Goal: Obtain resource: Download file/media

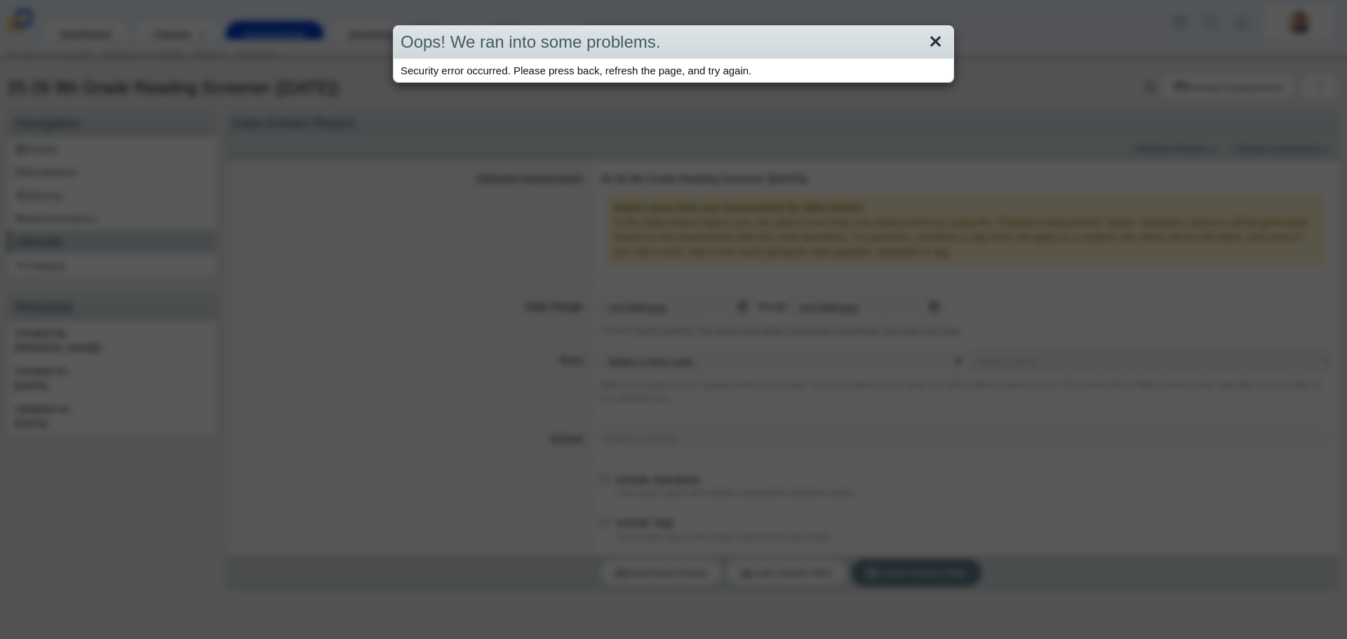
click at [939, 40] on link "Close" at bounding box center [936, 42] width 22 height 24
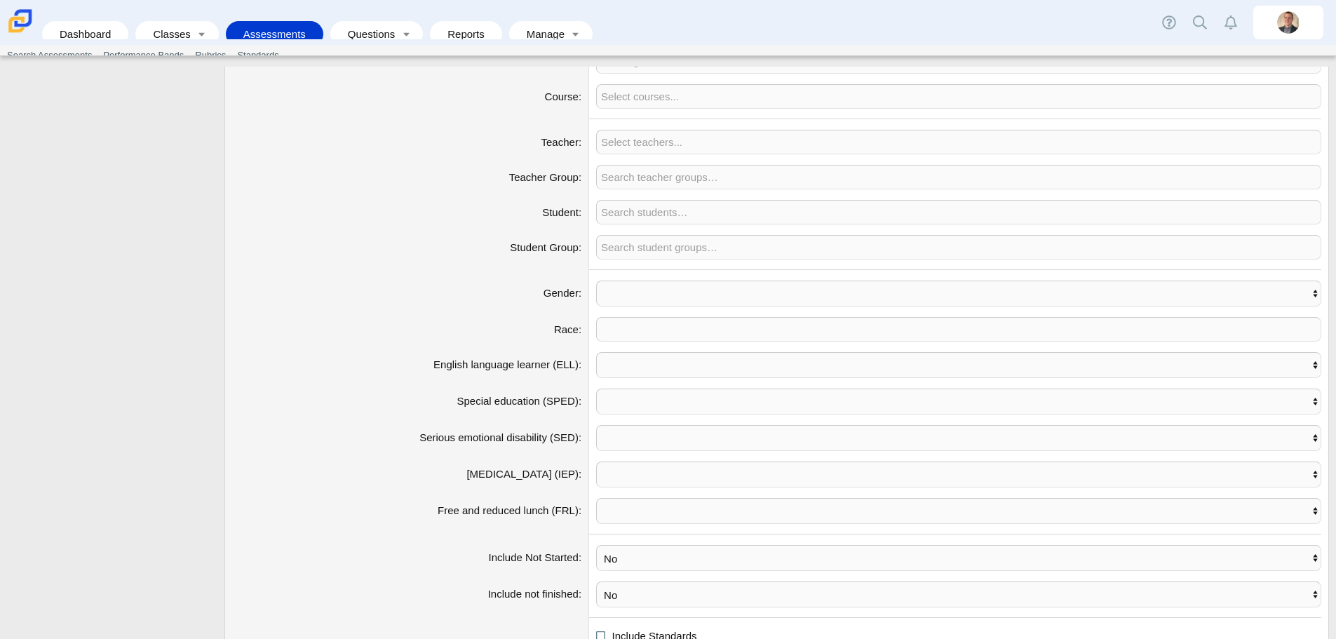
scroll to position [521, 0]
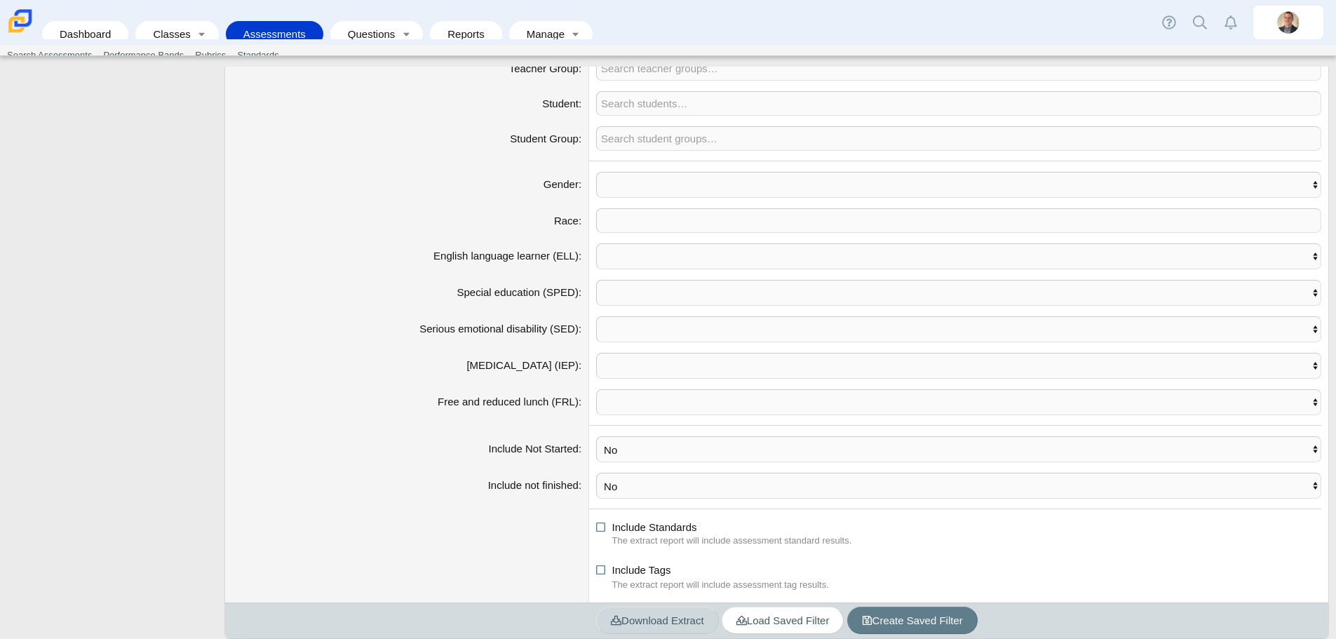
click at [646, 622] on span "Download Extract" at bounding box center [657, 620] width 93 height 12
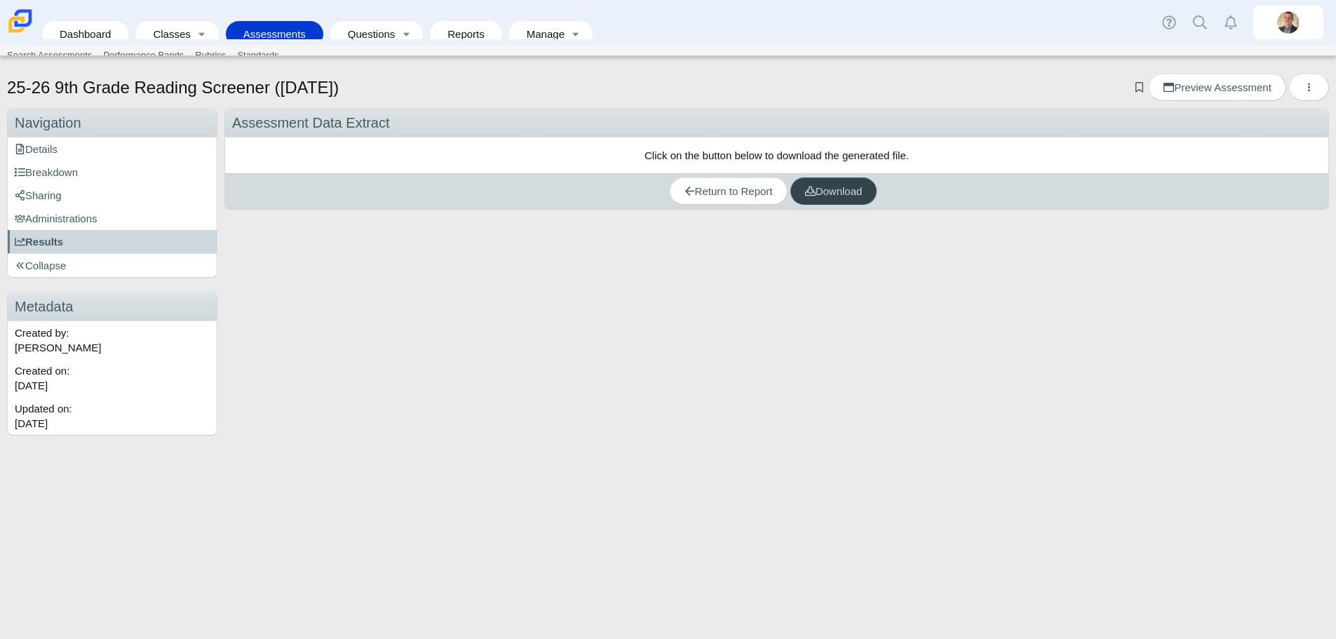
click at [838, 193] on span "Download" at bounding box center [834, 191] width 58 height 12
drag, startPoint x: 266, startPoint y: 327, endPoint x: 241, endPoint y: 289, distance: 45.5
click at [266, 327] on div "Assessment Data Extract Click on the button below to download the generated fil…" at bounding box center [773, 272] width 1112 height 328
click at [55, 159] on link "Details" at bounding box center [112, 148] width 209 height 23
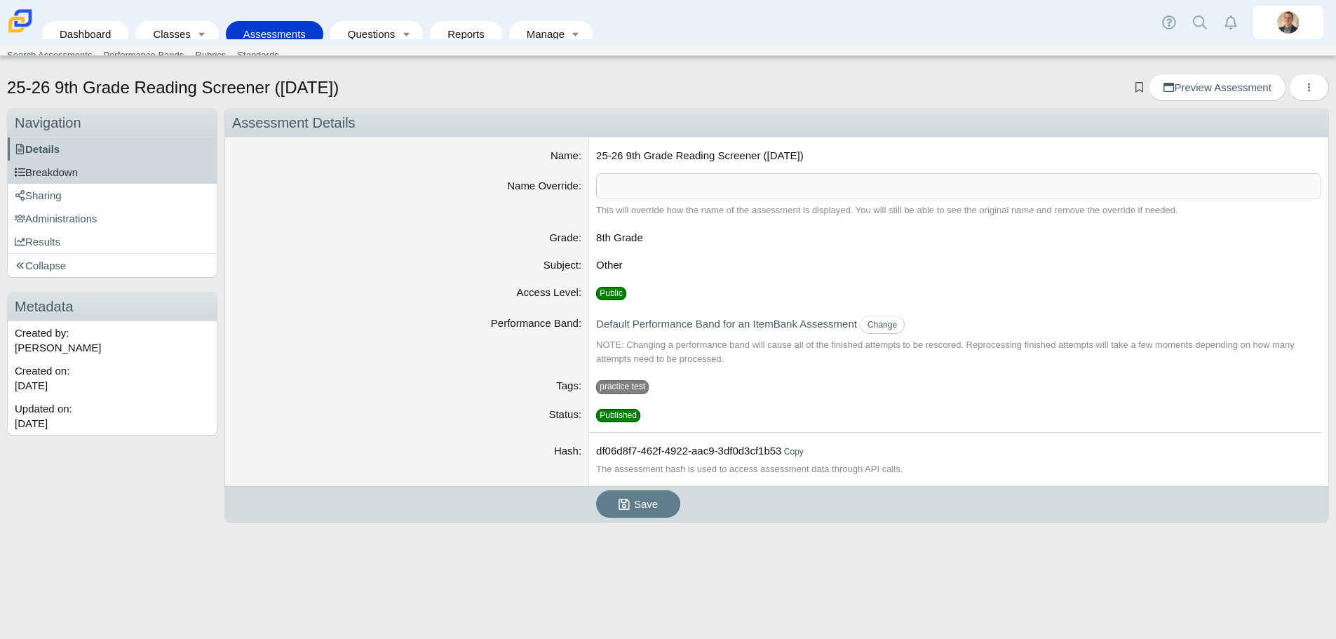
click at [55, 175] on span "Breakdown" at bounding box center [46, 172] width 63 height 12
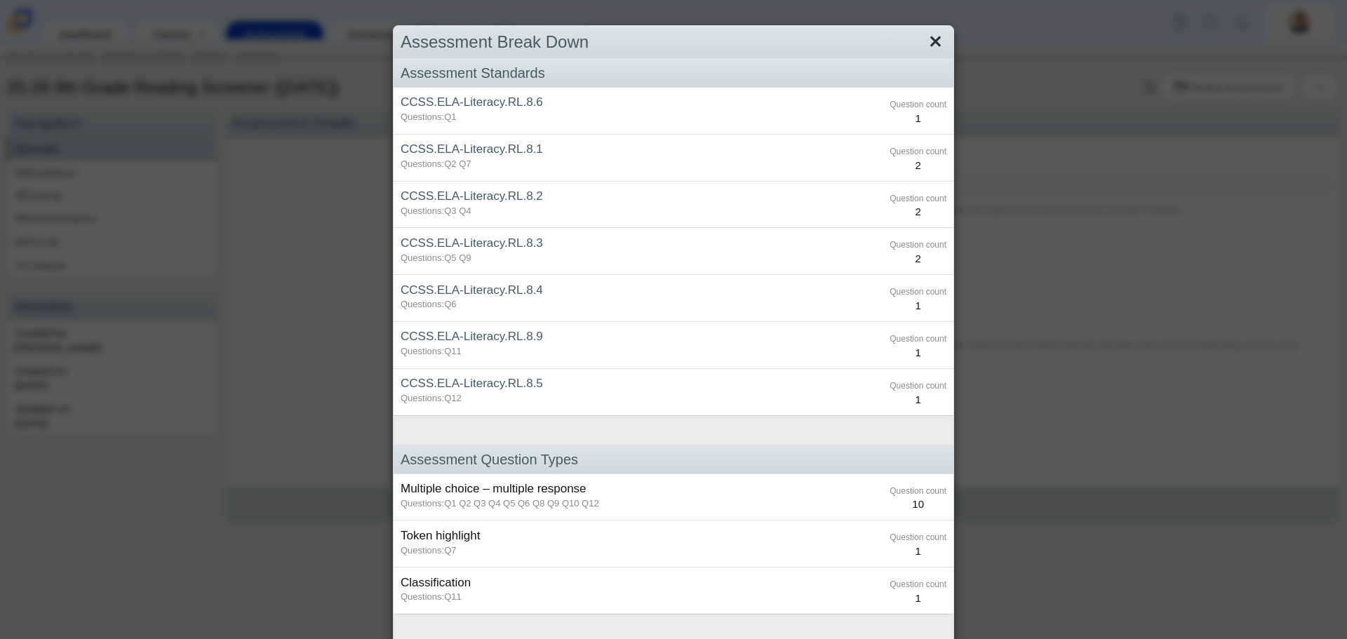
click at [932, 41] on link "Close" at bounding box center [936, 42] width 22 height 24
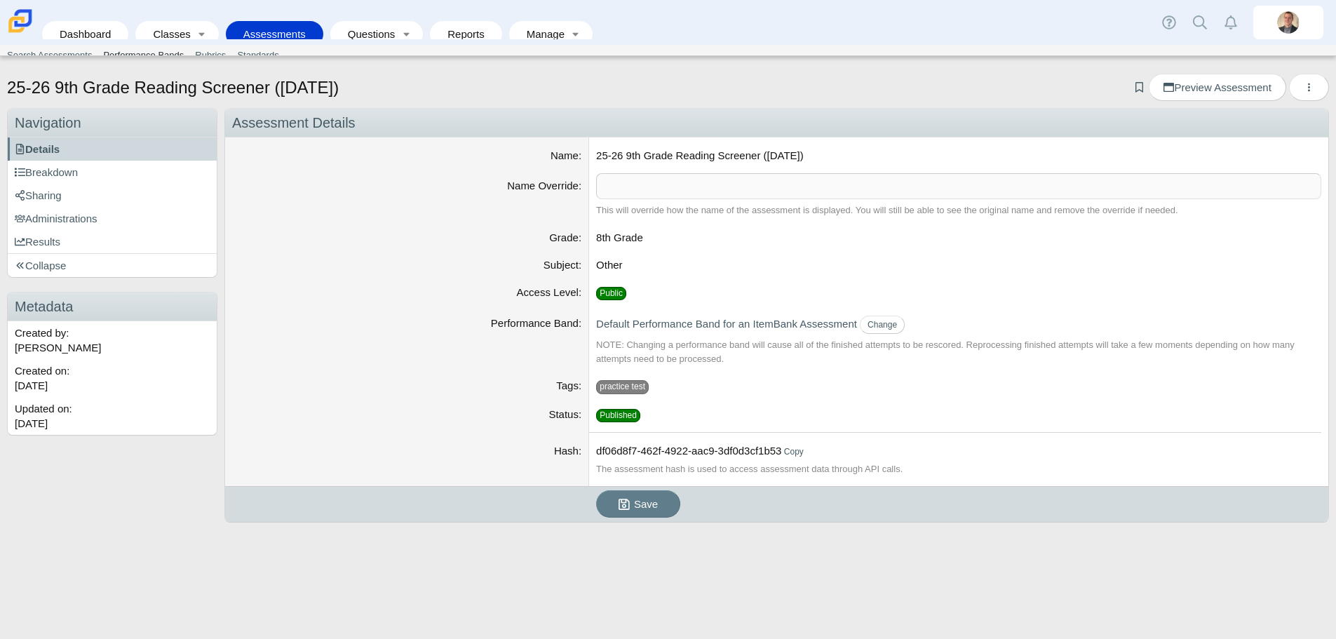
click at [124, 57] on link "Performance Bands" at bounding box center [144, 55] width 92 height 21
click at [770, 325] on link "Default Performance Band for an ItemBank Assessment" at bounding box center [726, 324] width 261 height 12
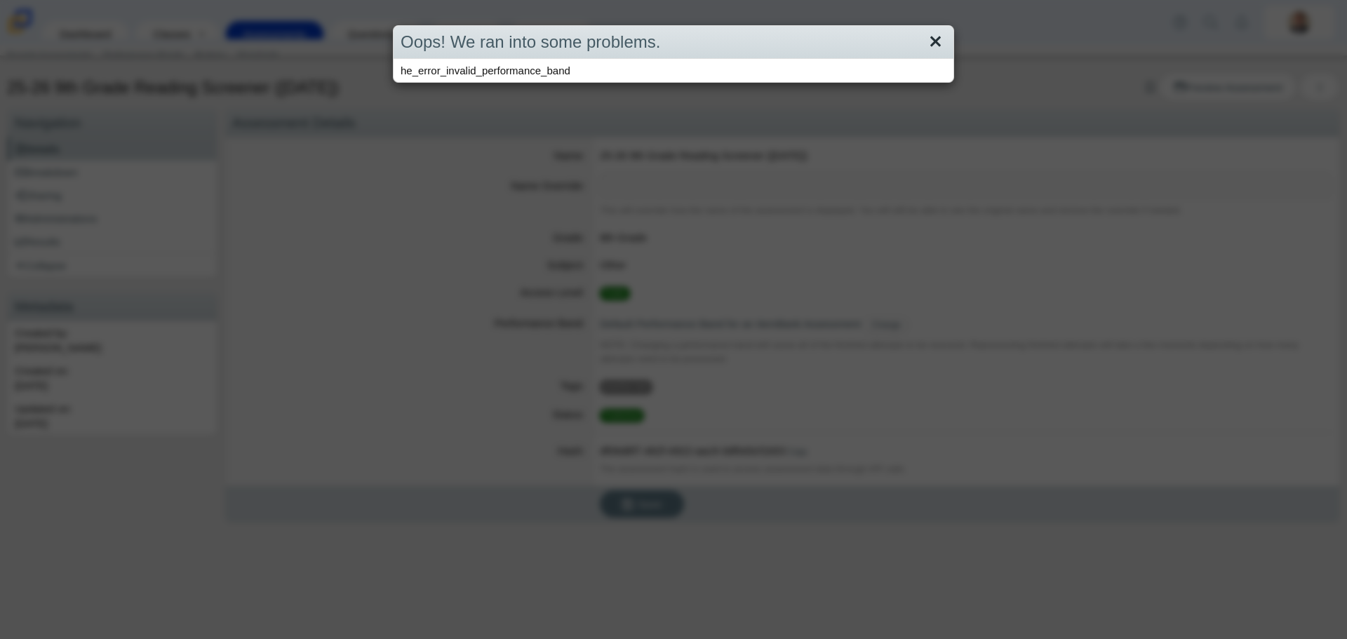
click at [927, 37] on link "Close" at bounding box center [936, 42] width 22 height 24
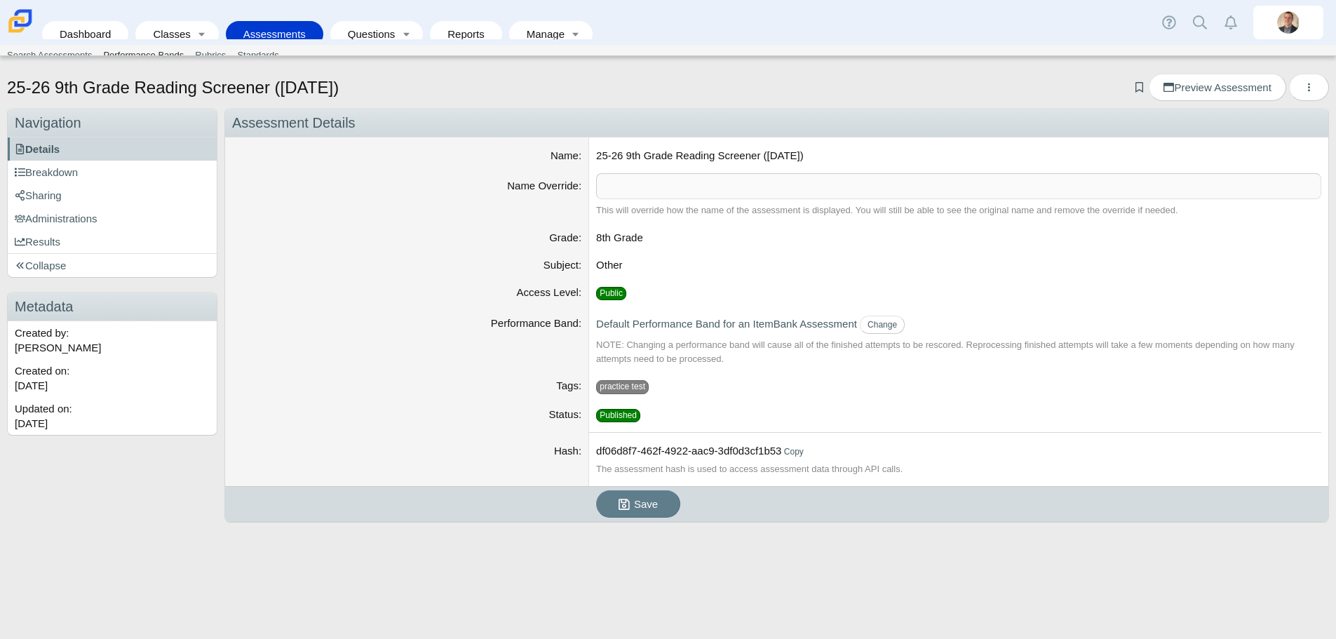
click at [142, 52] on link "Performance Bands" at bounding box center [144, 55] width 92 height 21
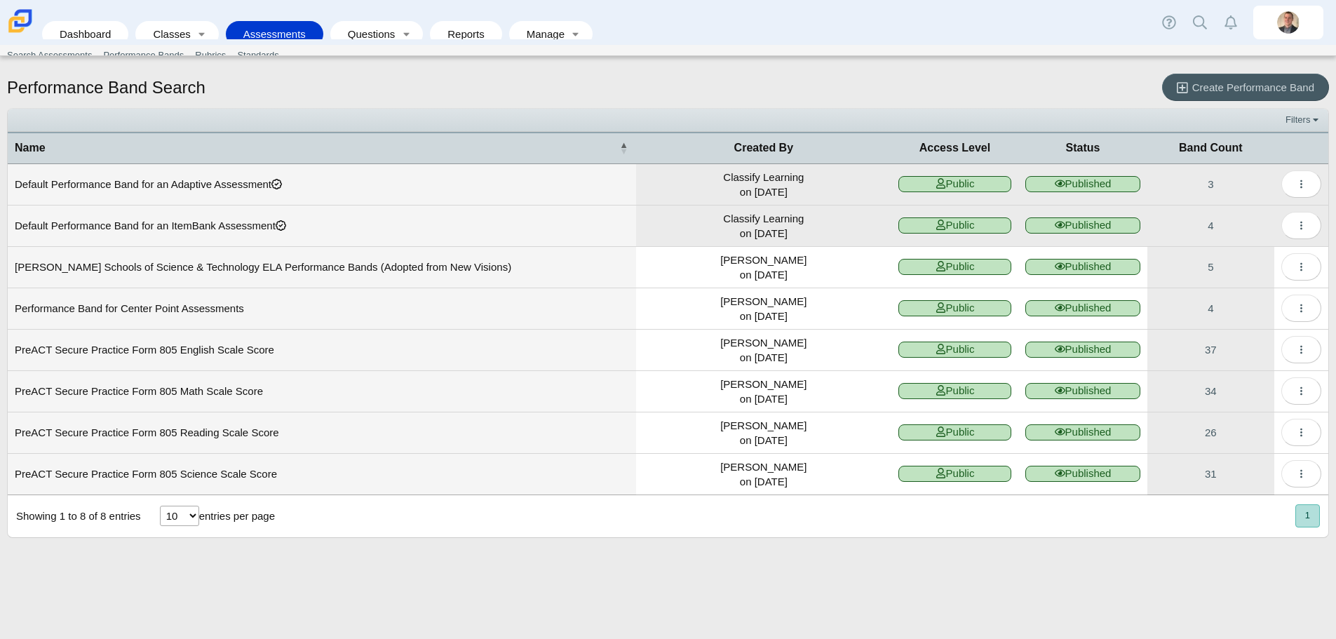
click at [196, 224] on td "Default Performance Band for an ItemBank Assessment" at bounding box center [322, 226] width 629 height 41
click at [1289, 222] on button "More options" at bounding box center [1302, 225] width 40 height 27
click at [1204, 257] on link "Details" at bounding box center [1237, 257] width 168 height 21
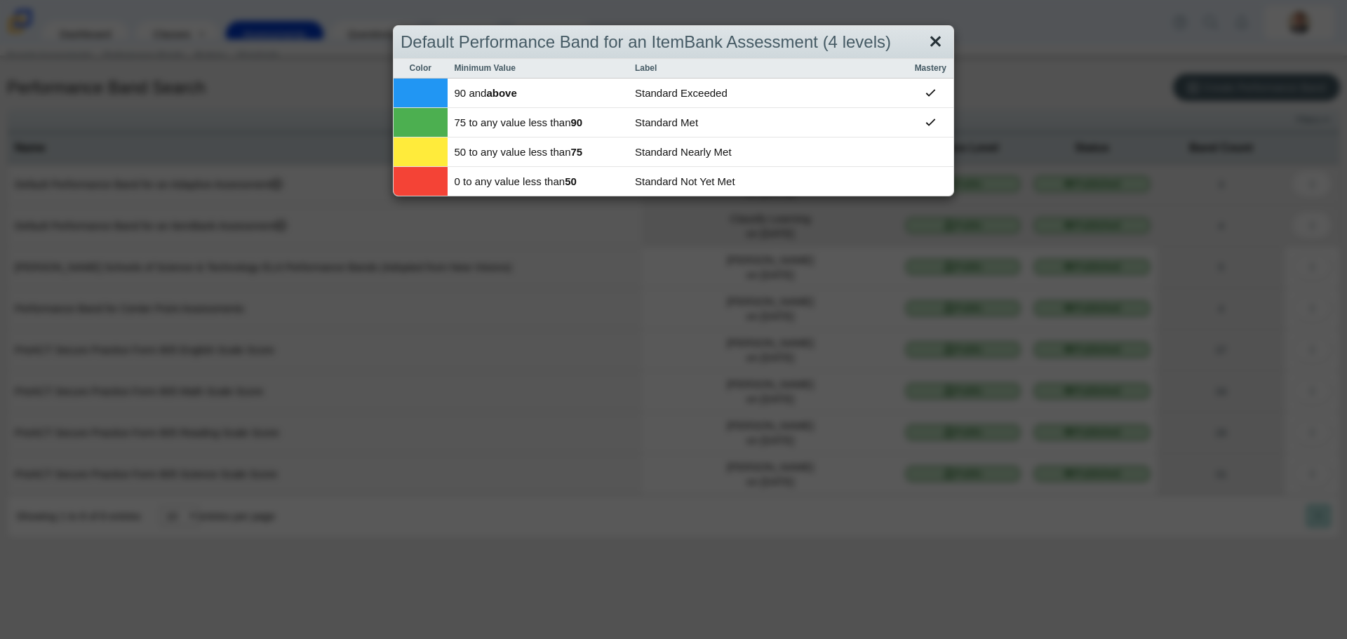
click at [932, 39] on link "Close" at bounding box center [936, 42] width 22 height 24
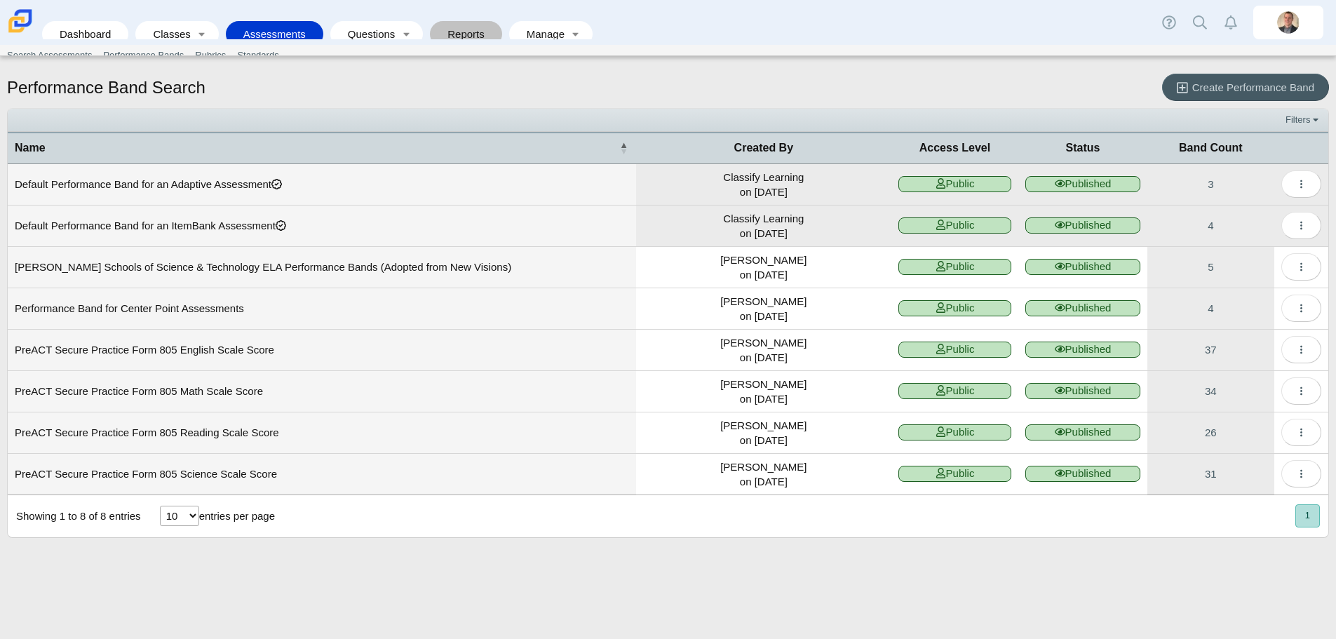
click at [457, 26] on link "Reports" at bounding box center [466, 34] width 58 height 26
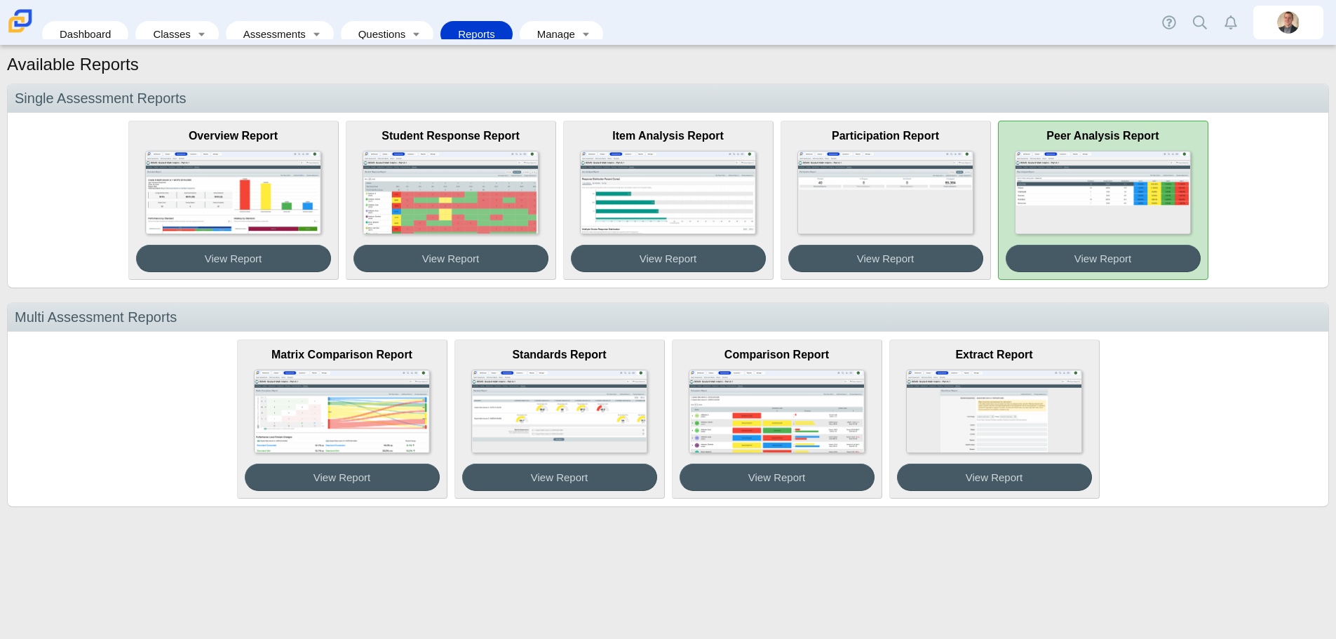
click at [1081, 194] on img at bounding box center [1102, 192] width 175 height 83
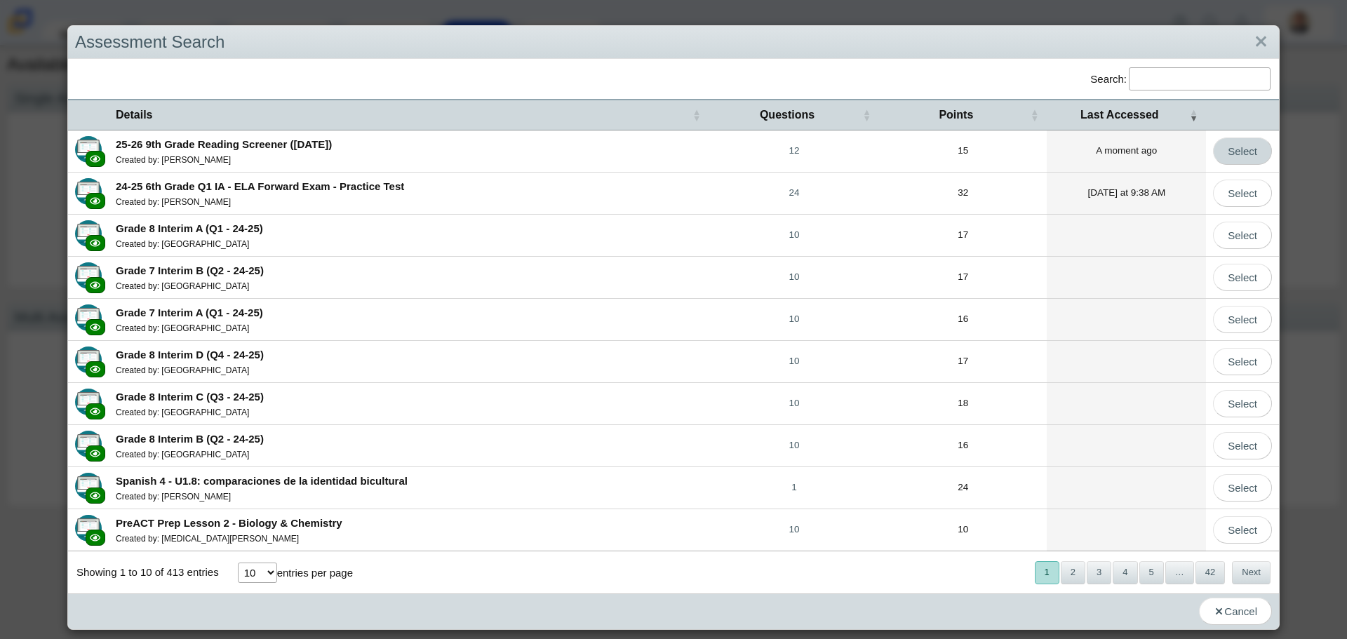
click at [1235, 154] on link "Select" at bounding box center [1242, 150] width 59 height 27
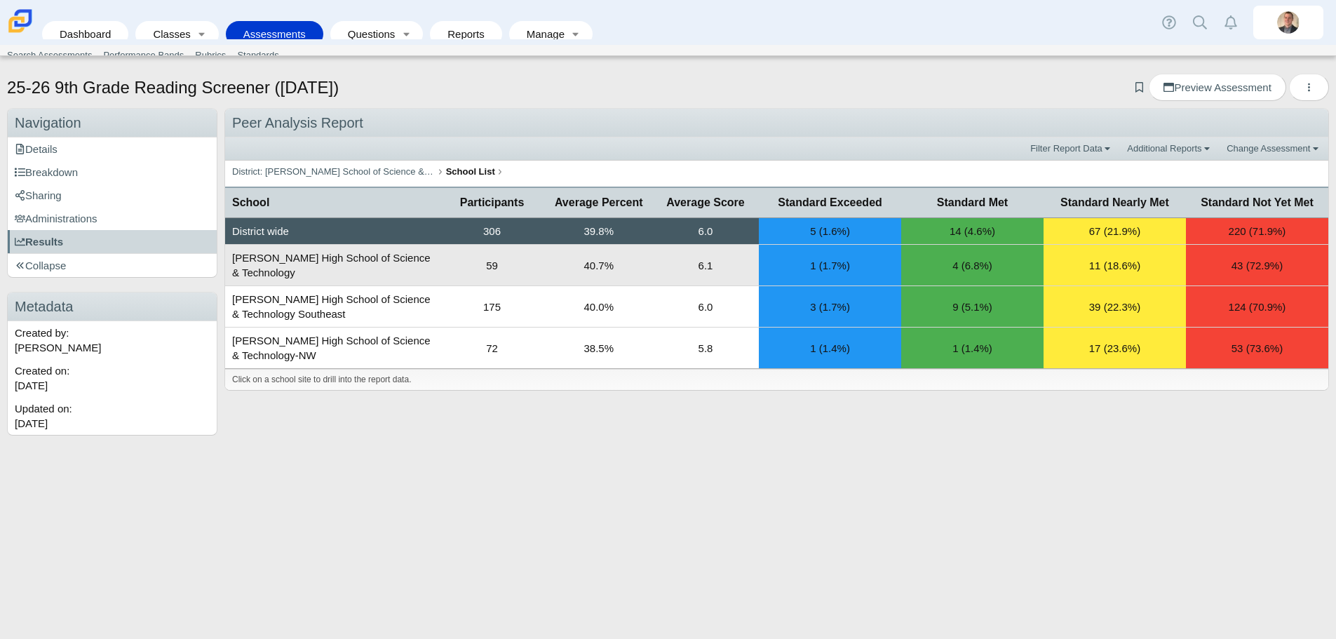
click at [310, 259] on td "[PERSON_NAME] High School of Science & Technology" at bounding box center [331, 265] width 213 height 41
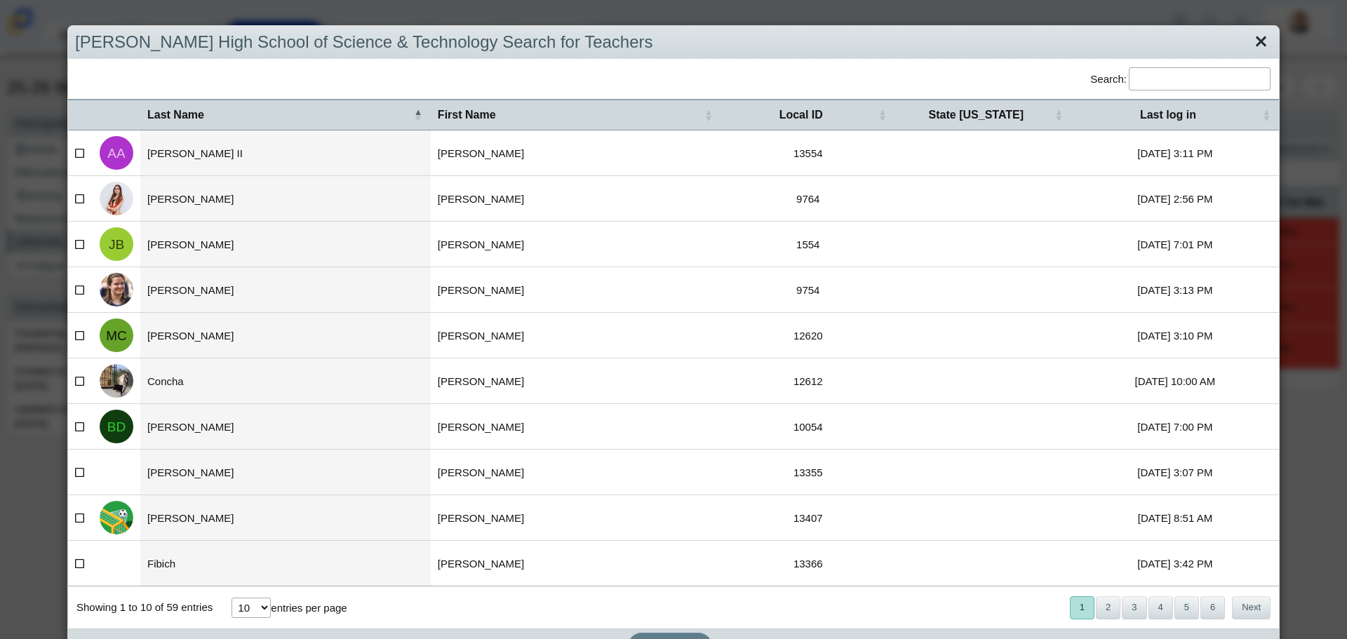
click at [1251, 41] on link "Close" at bounding box center [1261, 42] width 22 height 24
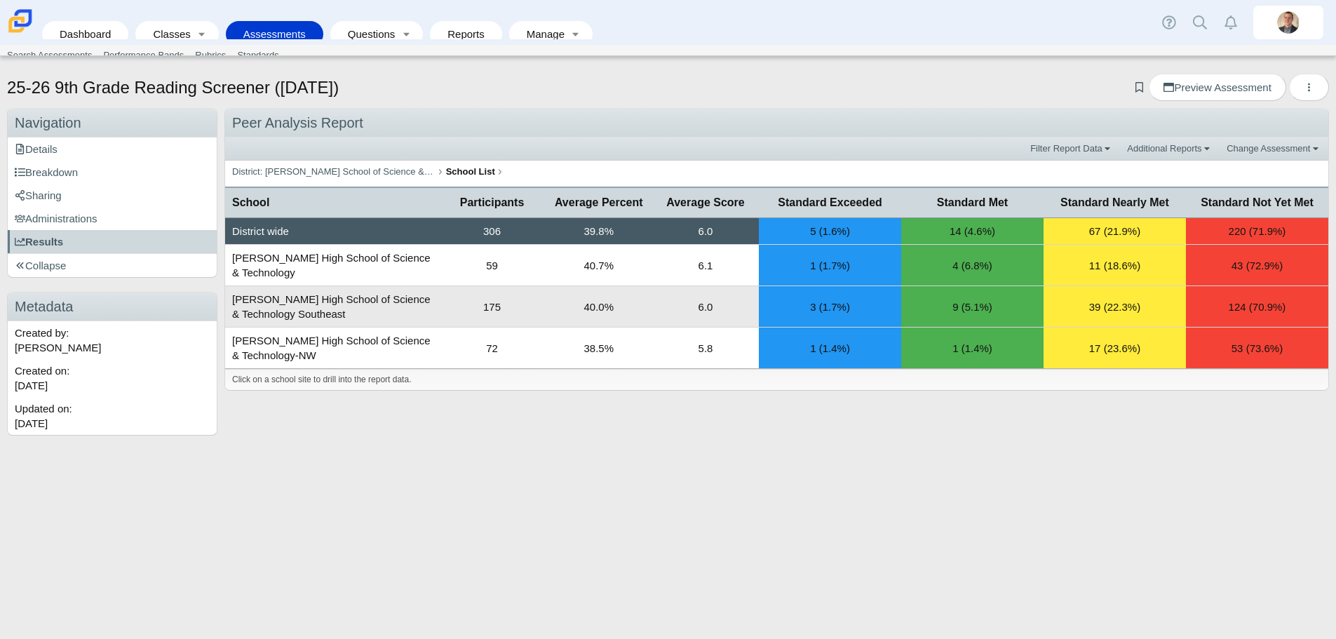
click at [322, 308] on td "[PERSON_NAME] High School of Science & Technology Southeast" at bounding box center [331, 306] width 213 height 41
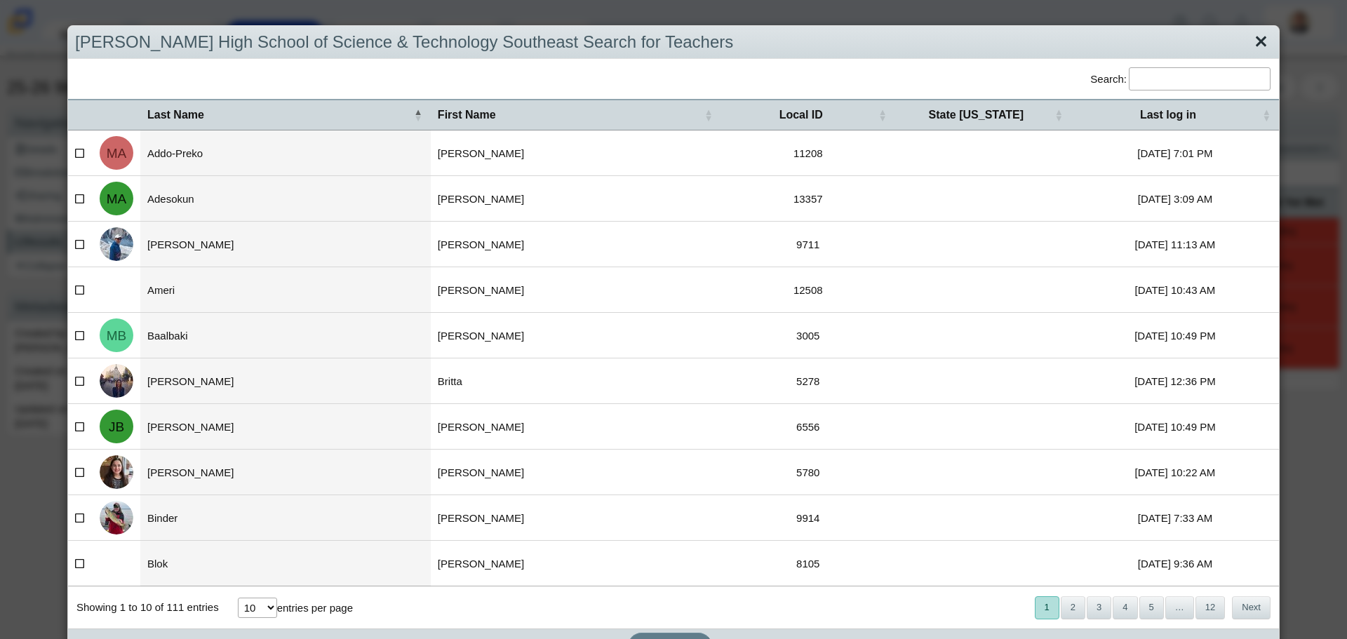
click at [1256, 39] on link "Close" at bounding box center [1261, 42] width 22 height 24
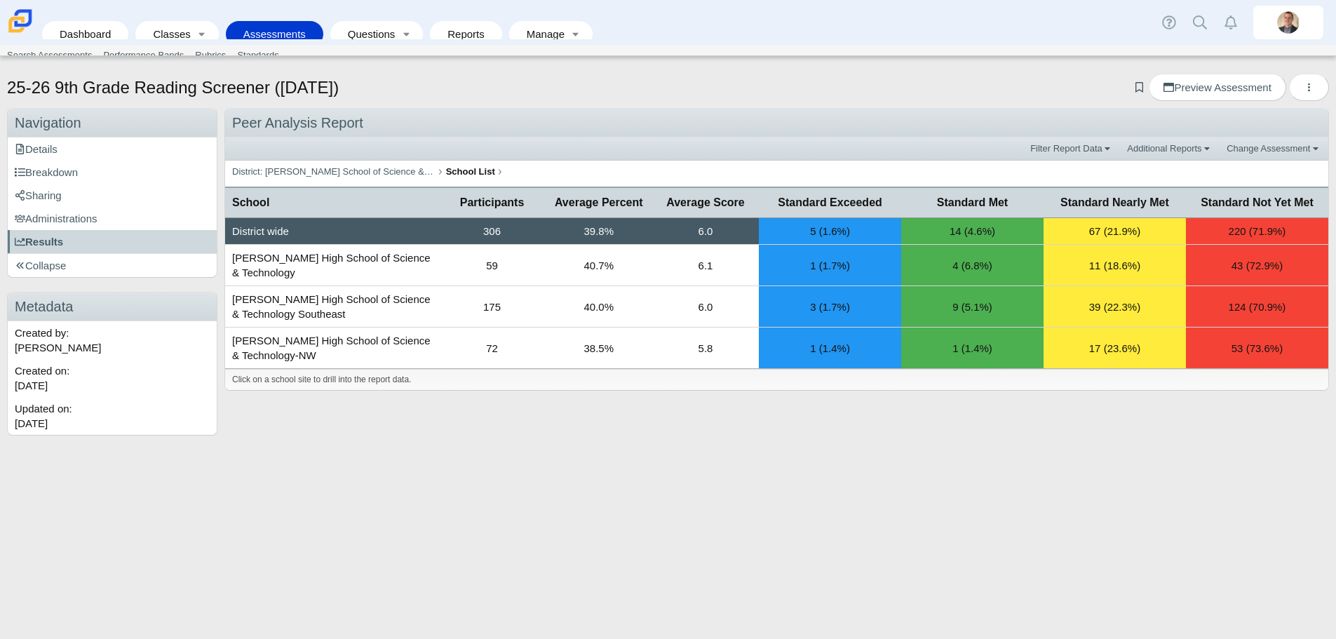
click at [343, 380] on div "Click on a school site to drill into the report data." at bounding box center [776, 379] width 1103 height 21
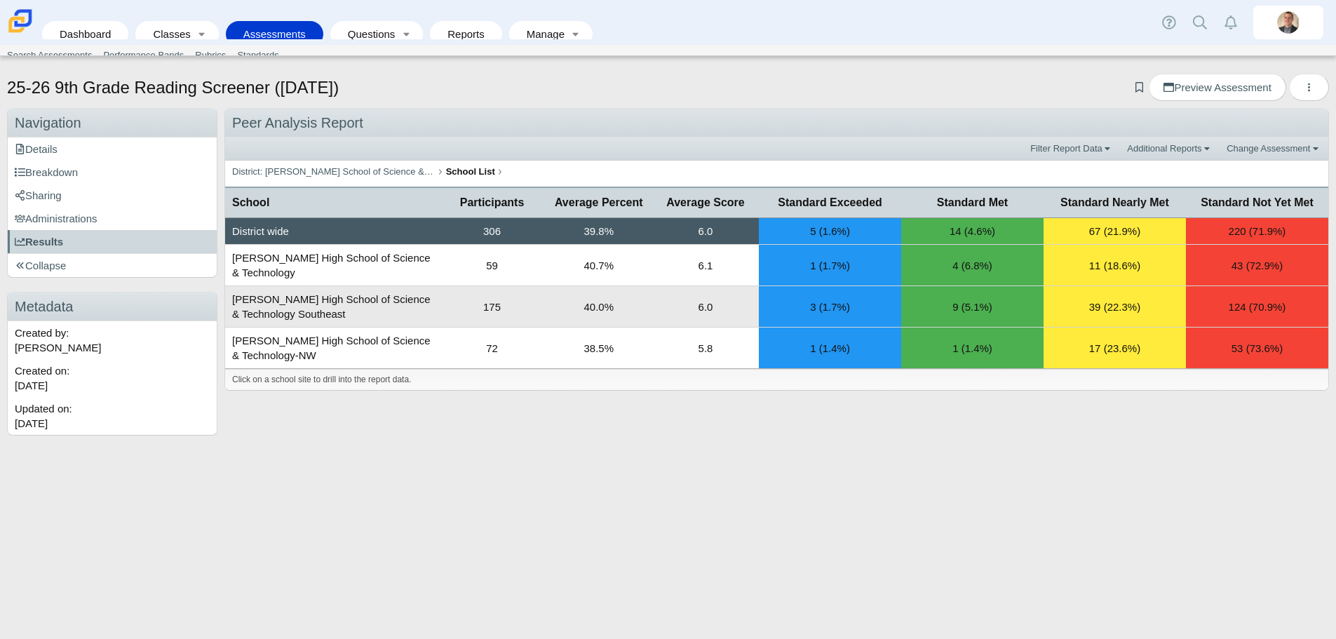
click at [284, 312] on td "[PERSON_NAME] High School of Science & Technology Southeast" at bounding box center [331, 306] width 213 height 41
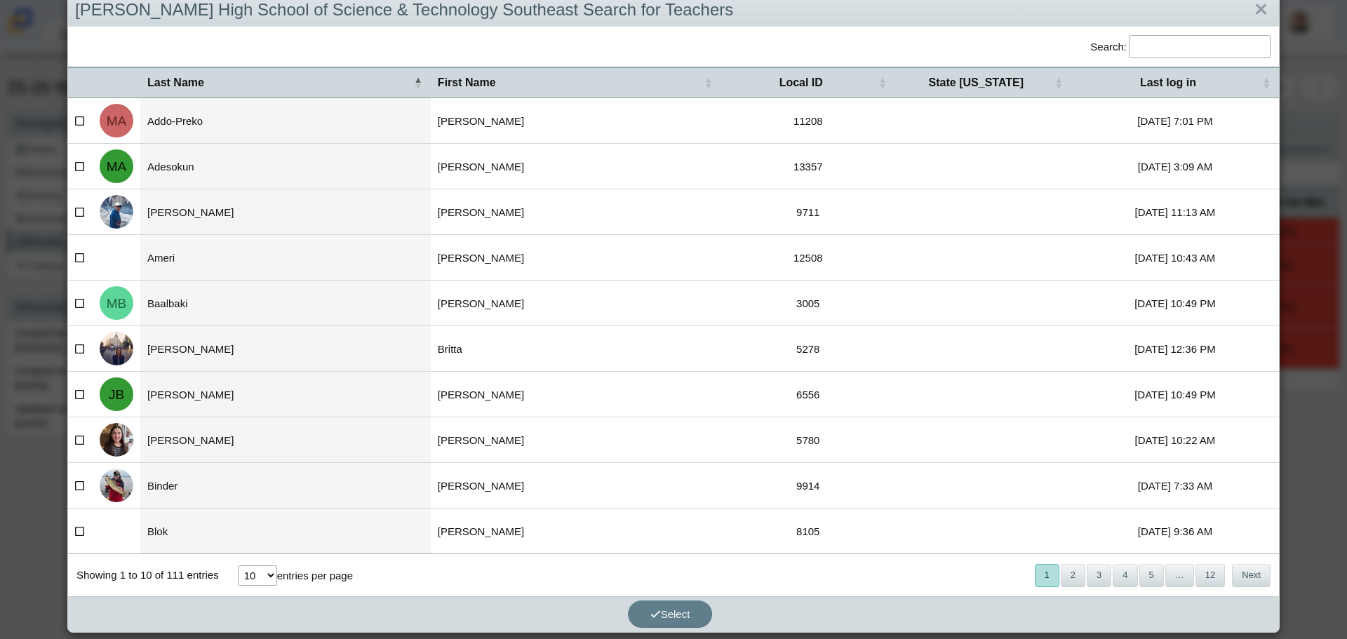
scroll to position [33, 0]
click at [193, 120] on td "Addo-Preko" at bounding box center [285, 121] width 290 height 46
checkbox input"] "true"
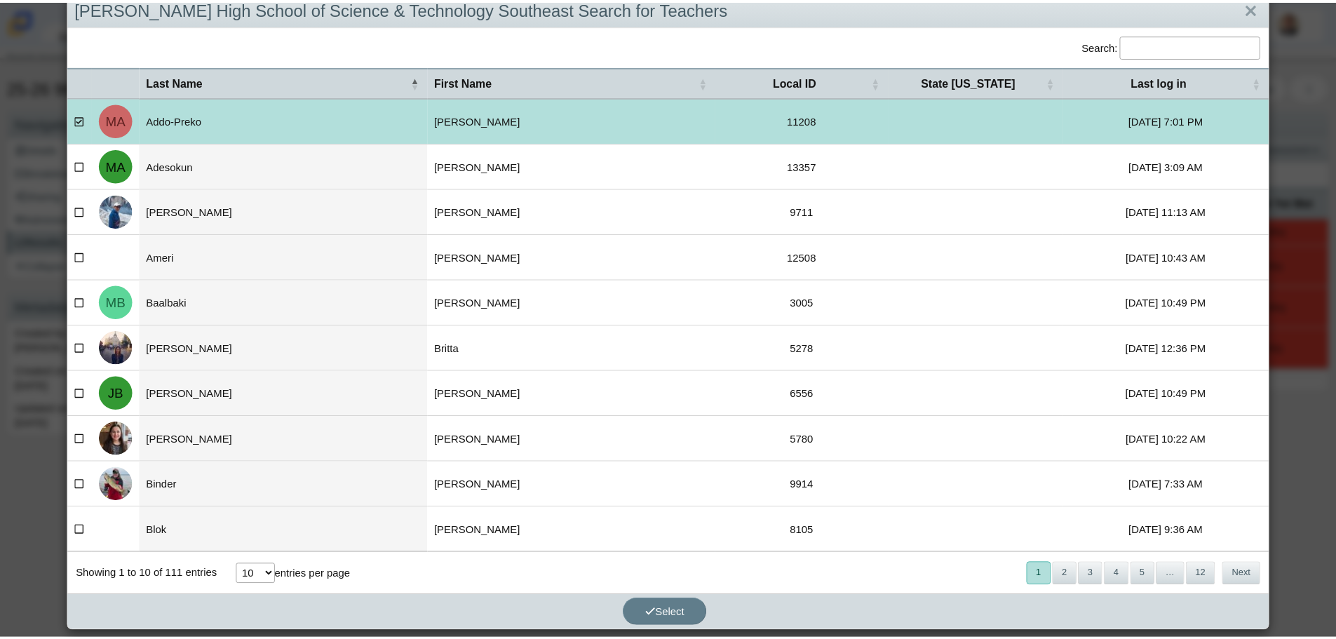
scroll to position [0, 0]
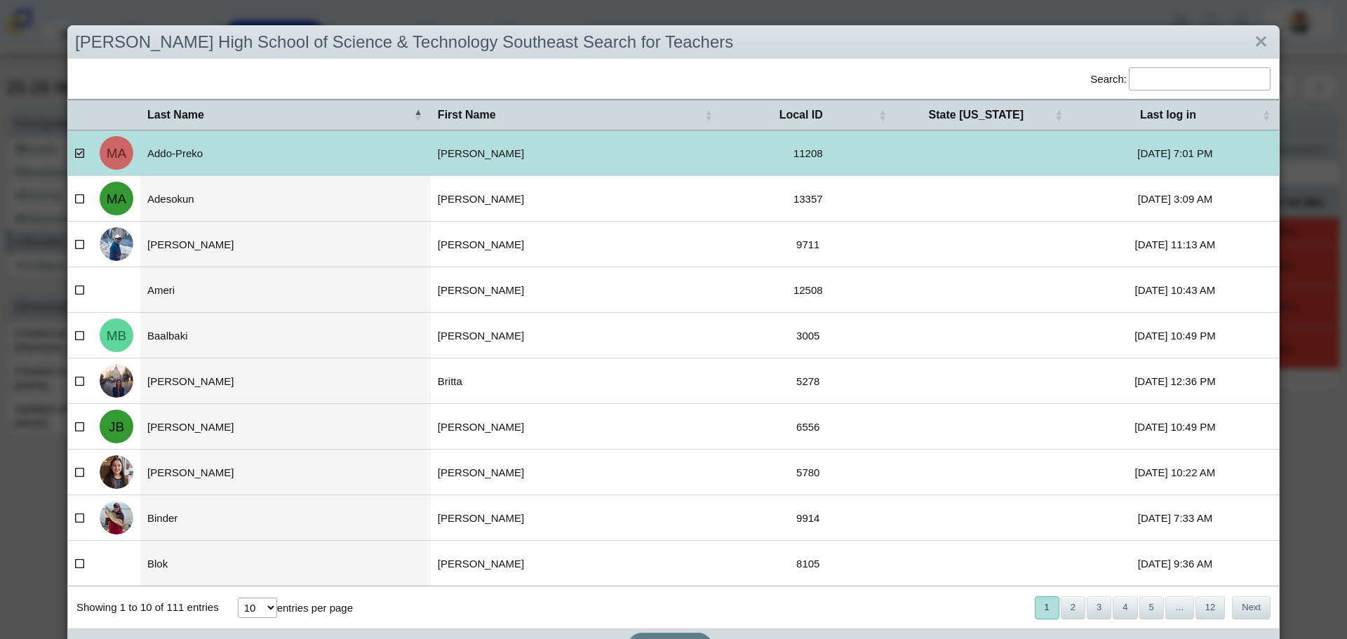
click at [1263, 43] on div "Carmen High School of Science & Technology Southeast Search for Teachers" at bounding box center [673, 42] width 1211 height 33
click at [1259, 42] on link "Close" at bounding box center [1261, 42] width 22 height 24
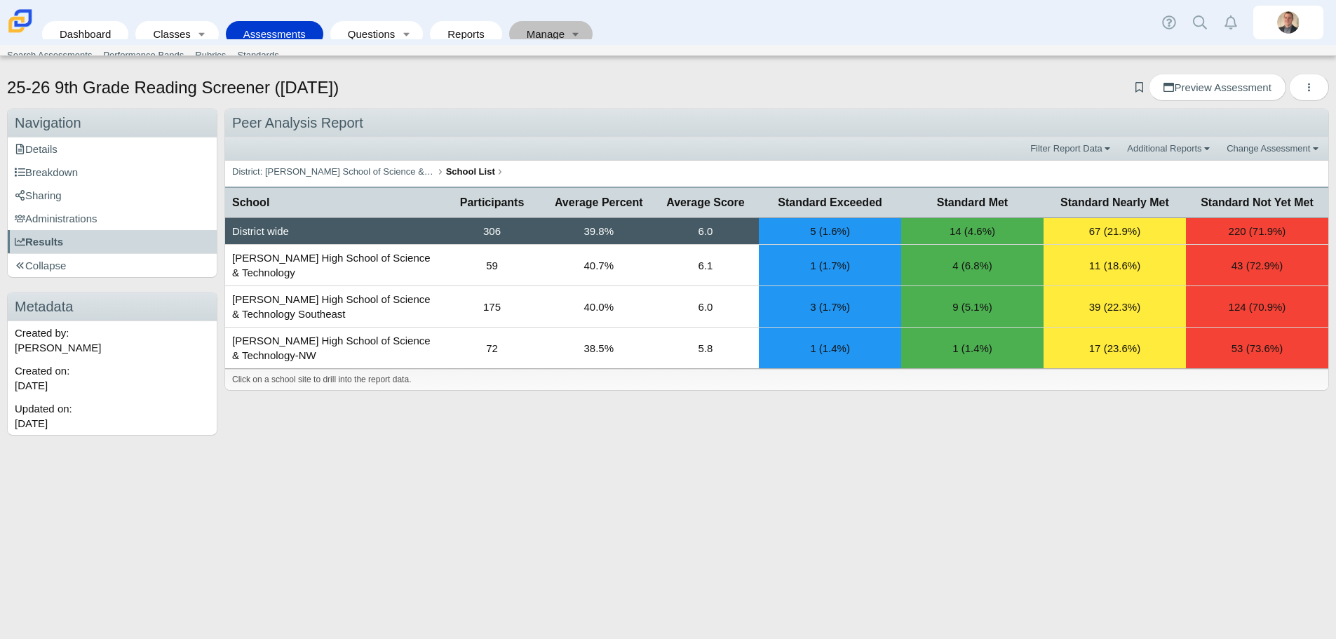
click at [549, 22] on link "Manage" at bounding box center [541, 34] width 50 height 26
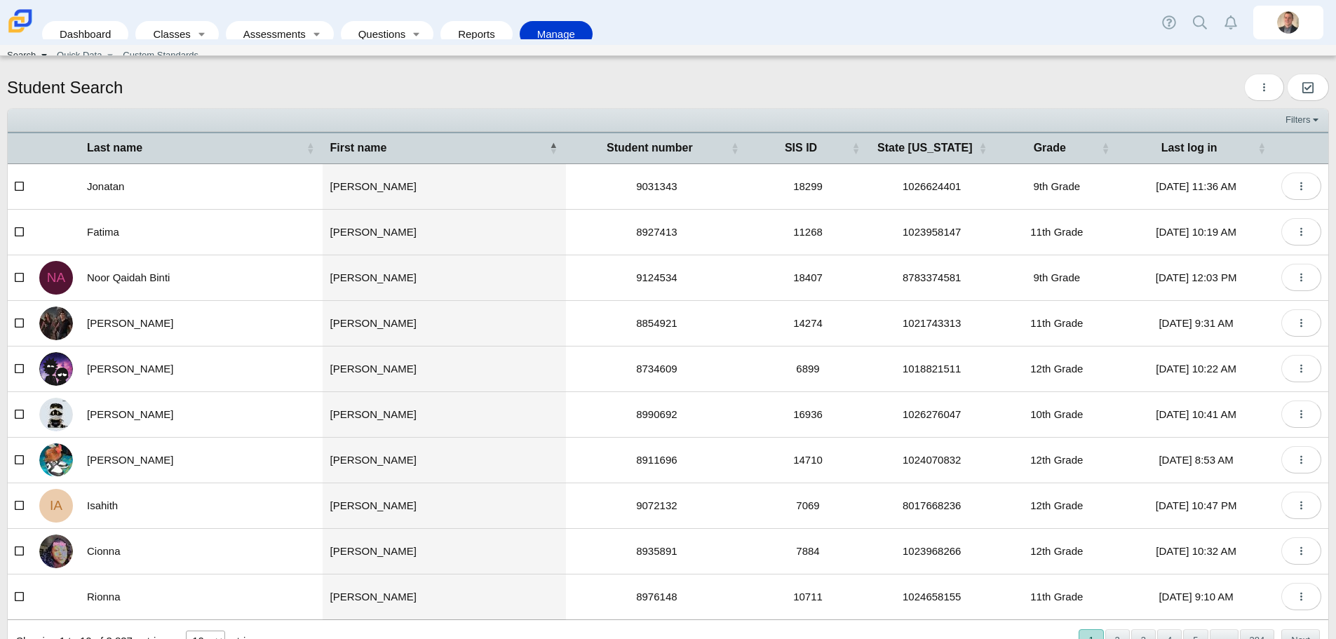
click at [43, 58] on link "Toggle expanded" at bounding box center [43, 55] width 15 height 21
click at [57, 95] on link "Search Teachers" at bounding box center [88, 97] width 168 height 21
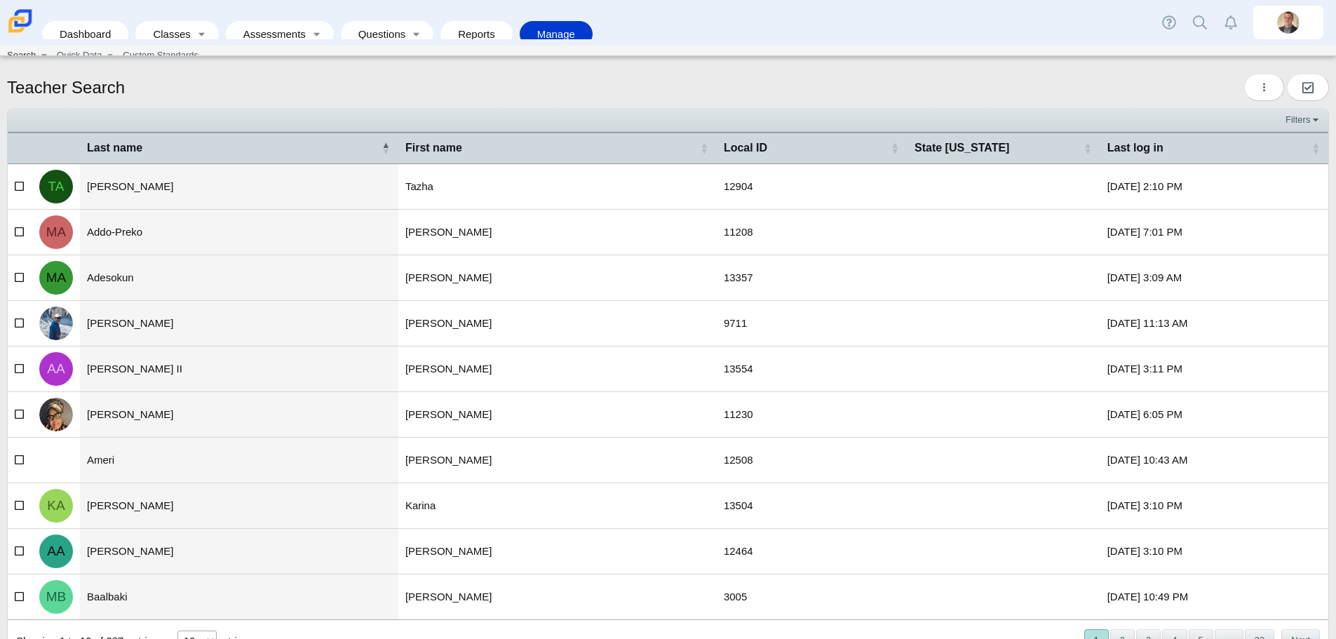
click at [25, 53] on link "Search" at bounding box center [18, 55] width 35 height 21
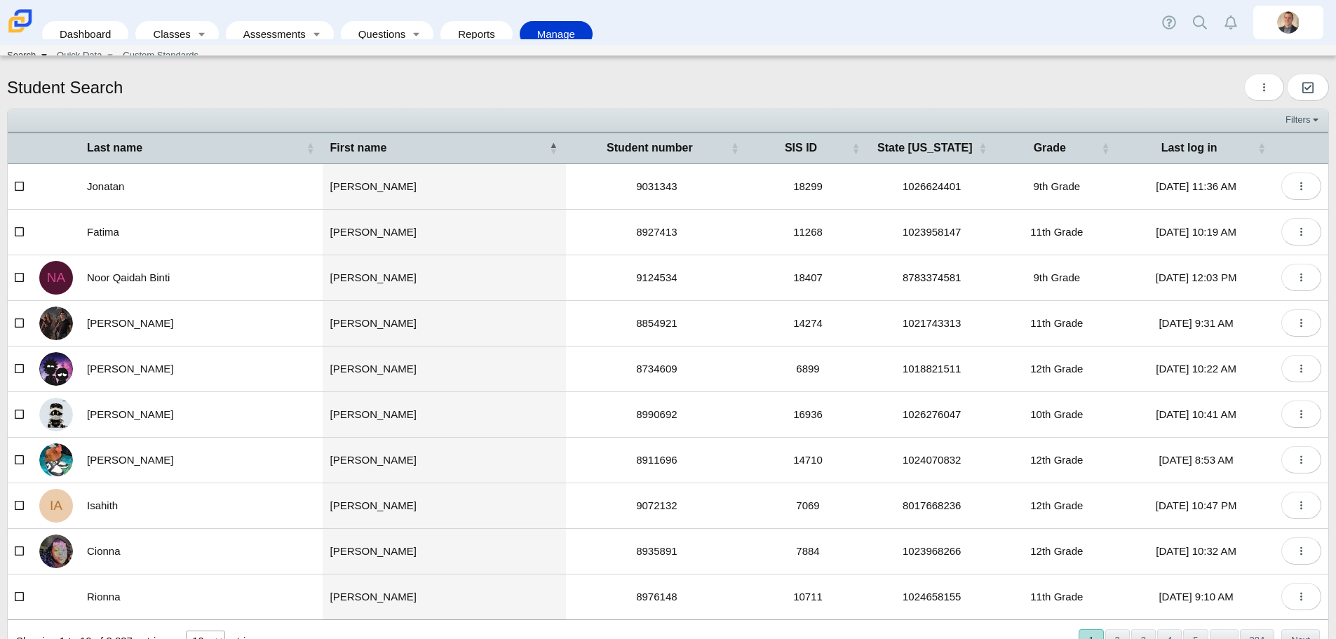
click at [39, 55] on link "Toggle expanded" at bounding box center [43, 55] width 15 height 21
click at [258, 91] on div "Student Search Export Filtered Students Insert Filtered Students Moderation 0" at bounding box center [668, 89] width 1322 height 31
click at [93, 58] on link "Quick Data" at bounding box center [76, 55] width 51 height 21
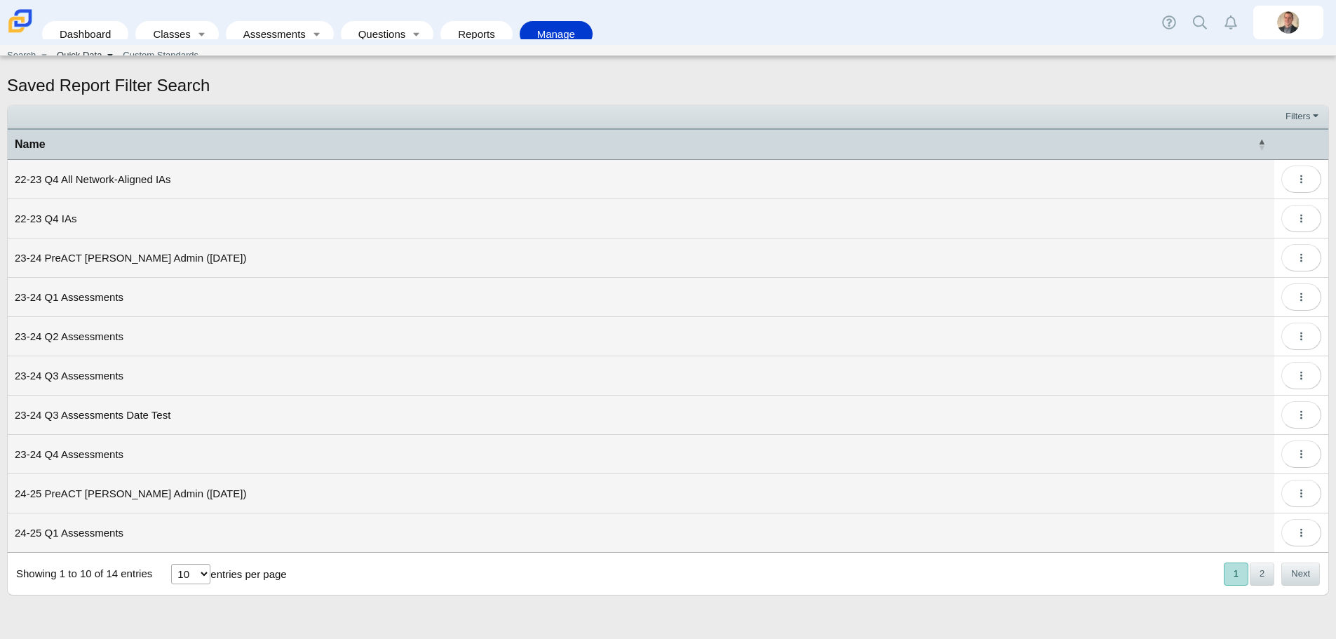
click at [109, 55] on link "Toggle expanded" at bounding box center [109, 55] width 15 height 21
click at [15, 53] on link "Search" at bounding box center [18, 55] width 35 height 21
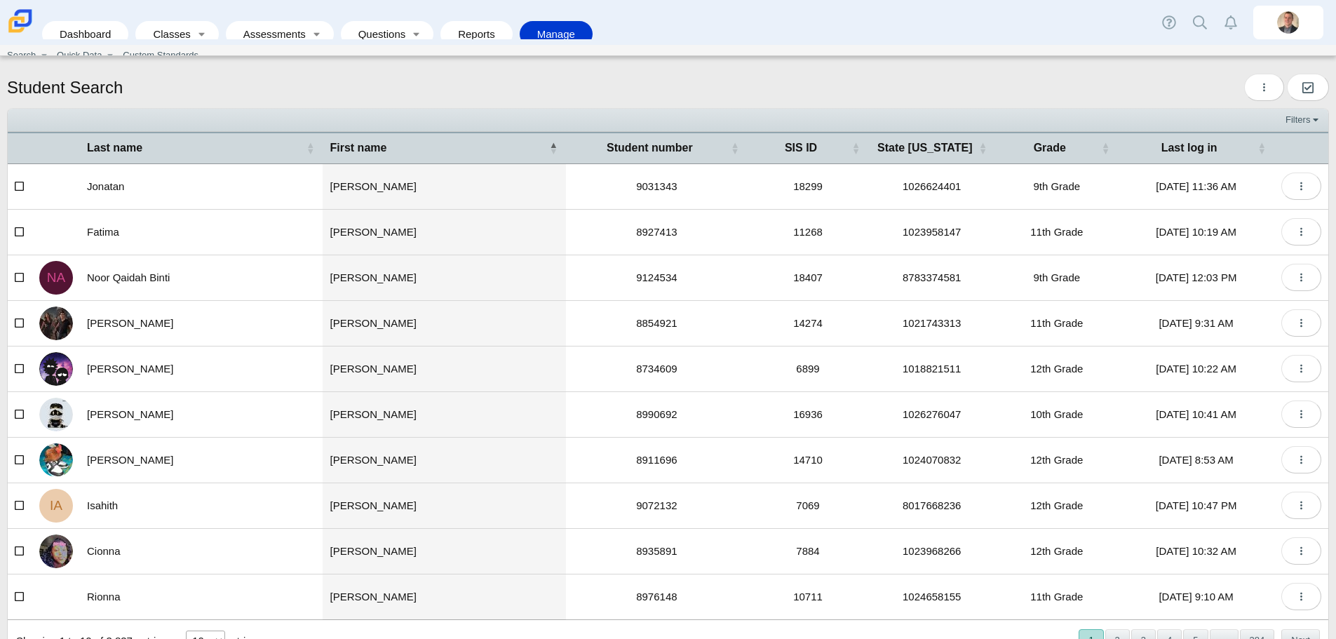
click at [29, 19] on img at bounding box center [20, 20] width 29 height 29
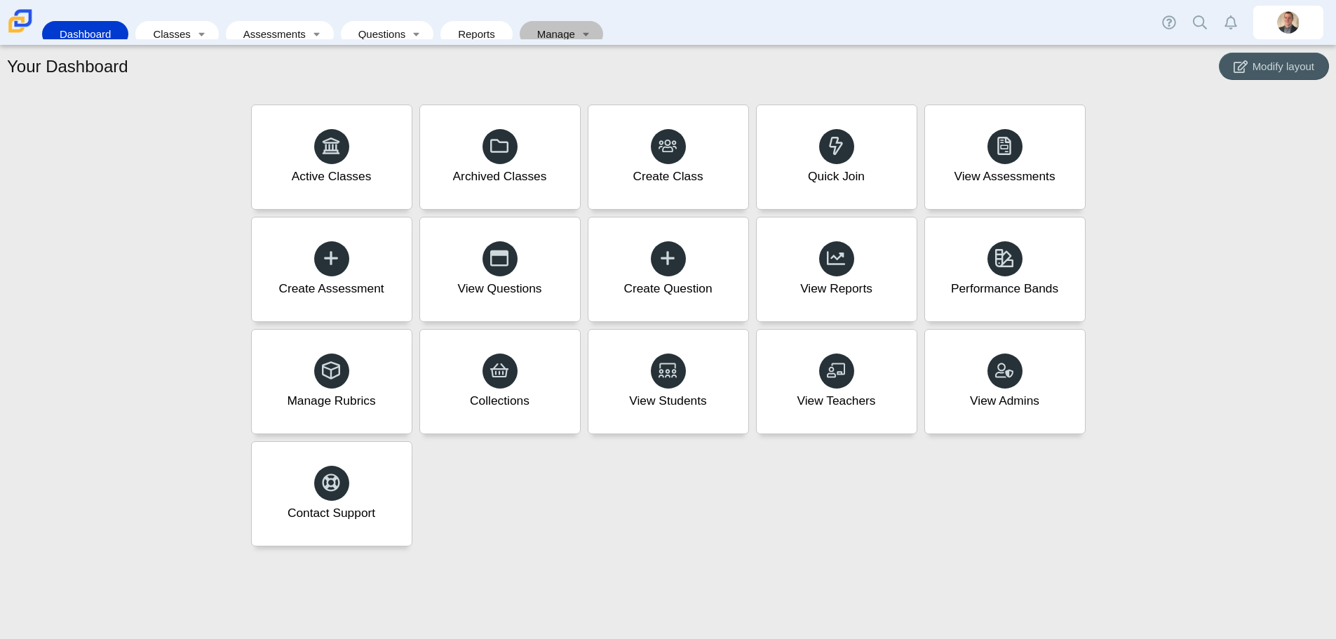
click at [540, 23] on link "Manage" at bounding box center [552, 34] width 50 height 26
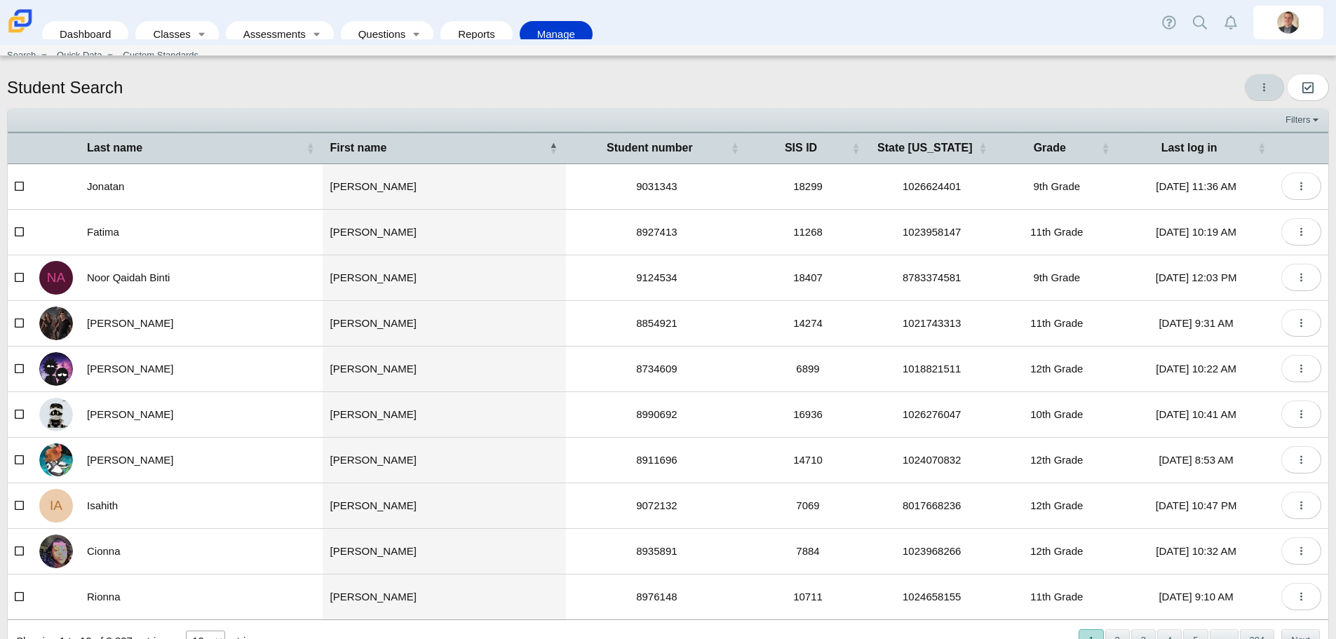
click at [1245, 86] on button "More options" at bounding box center [1264, 87] width 40 height 27
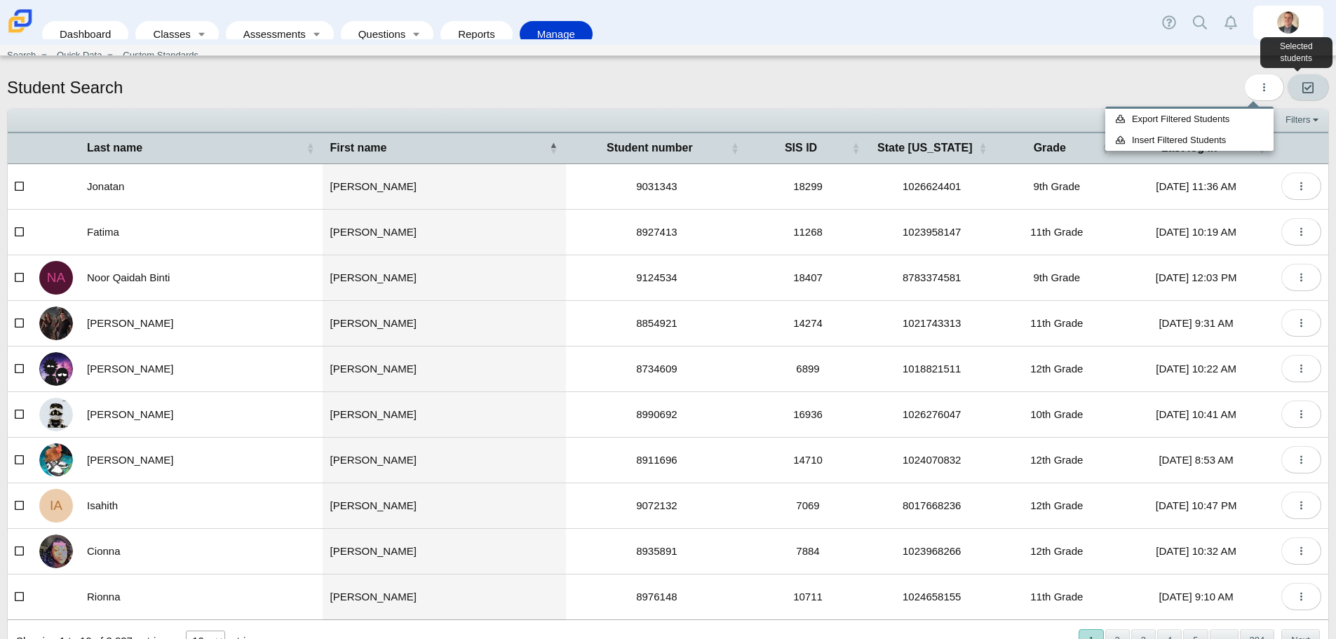
click at [1302, 92] on icon "button" at bounding box center [1308, 87] width 13 height 12
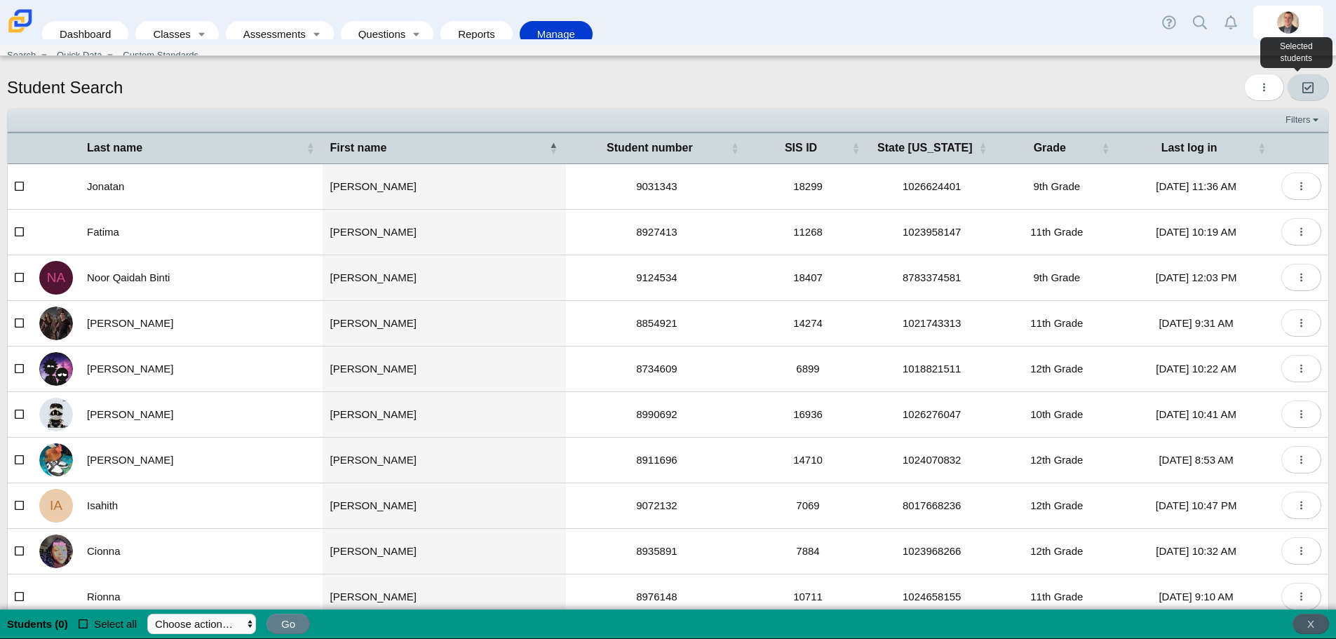
click at [1302, 92] on icon "button" at bounding box center [1308, 87] width 13 height 12
click at [1315, 629] on button "X" at bounding box center [1311, 624] width 36 height 20
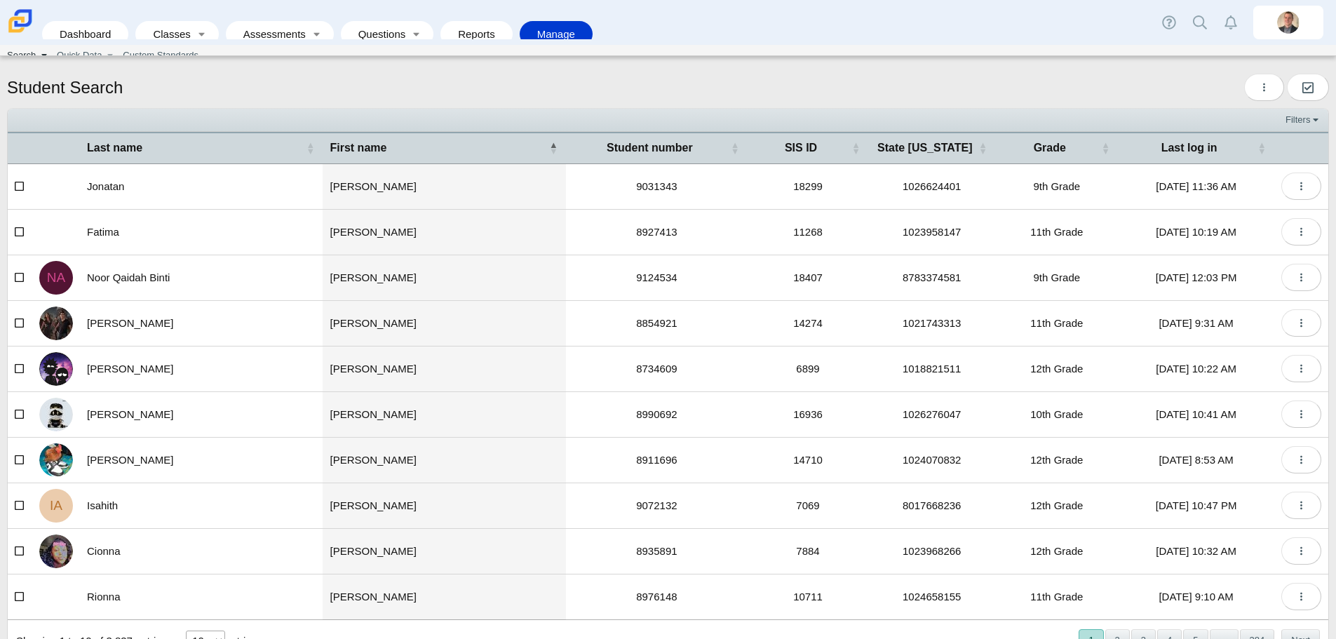
click at [36, 57] on link "Toggle expanded" at bounding box center [43, 55] width 15 height 21
click at [46, 95] on link "Search Teachers" at bounding box center [88, 97] width 168 height 21
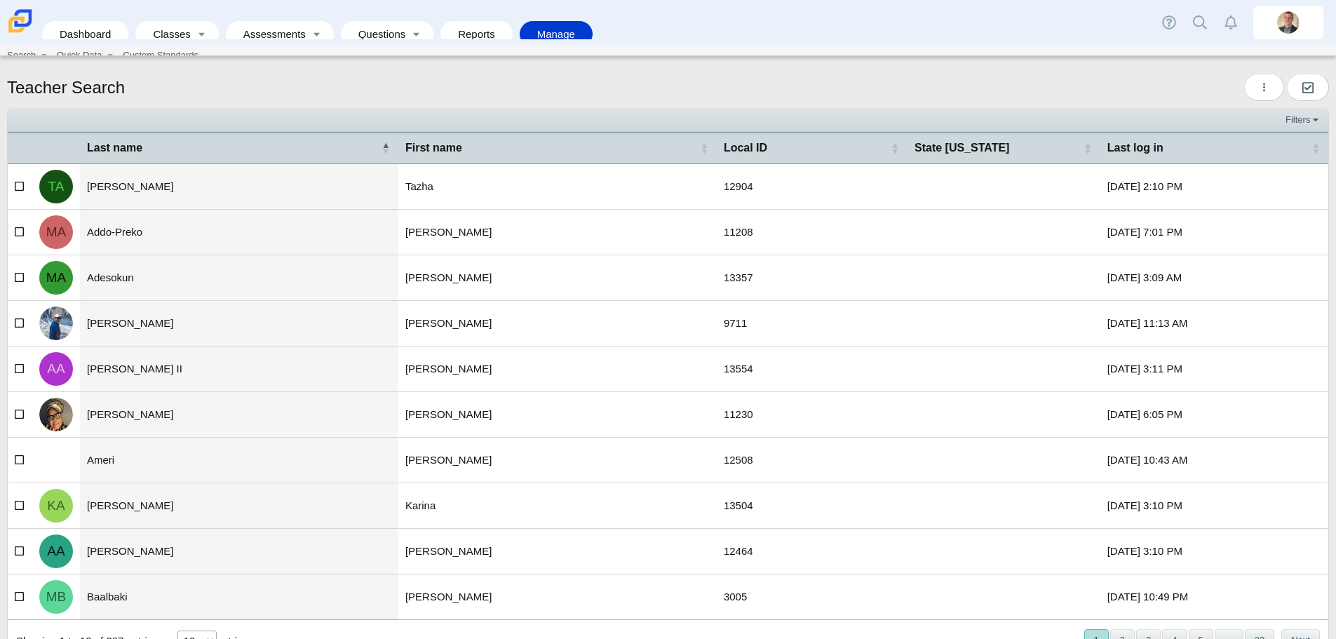
click at [149, 122] on ul at bounding box center [649, 120] width 1268 height 14
click at [1291, 119] on link "Filters" at bounding box center [1303, 120] width 43 height 14
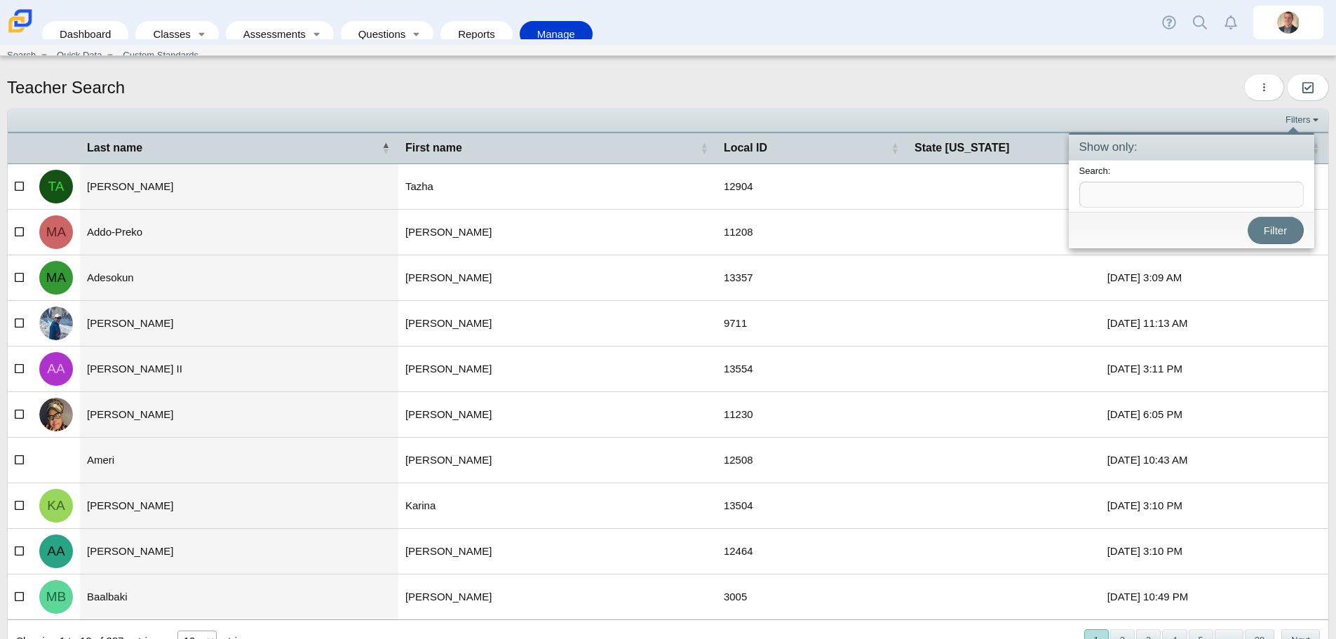
click at [1146, 201] on input "text" at bounding box center [1192, 195] width 224 height 26
type input "suresh"
click at [1248, 217] on button "Filter" at bounding box center [1276, 230] width 56 height 27
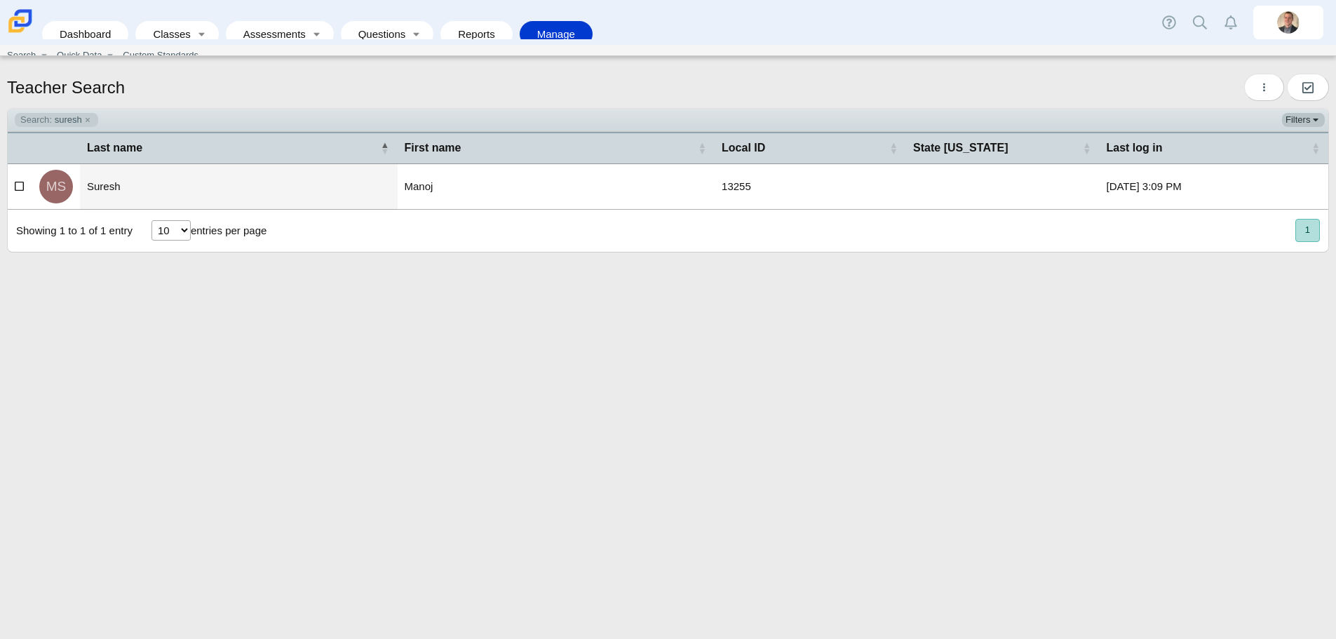
click at [1294, 120] on link "Filters" at bounding box center [1303, 120] width 43 height 14
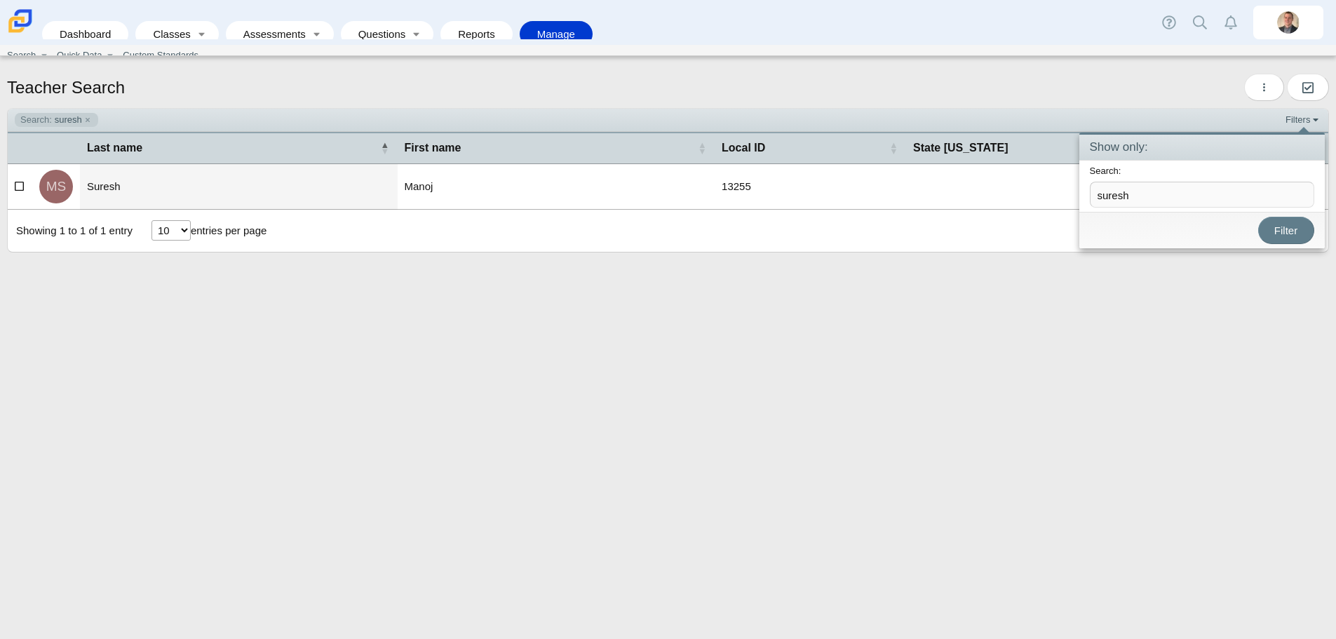
drag, startPoint x: 1131, startPoint y: 197, endPoint x: 1066, endPoint y: 199, distance: 66.0
click at [1066, 199] on body "Dashboard Classes Active Classes Archived Classes Assessments Search Assessment…" at bounding box center [668, 319] width 1336 height 639
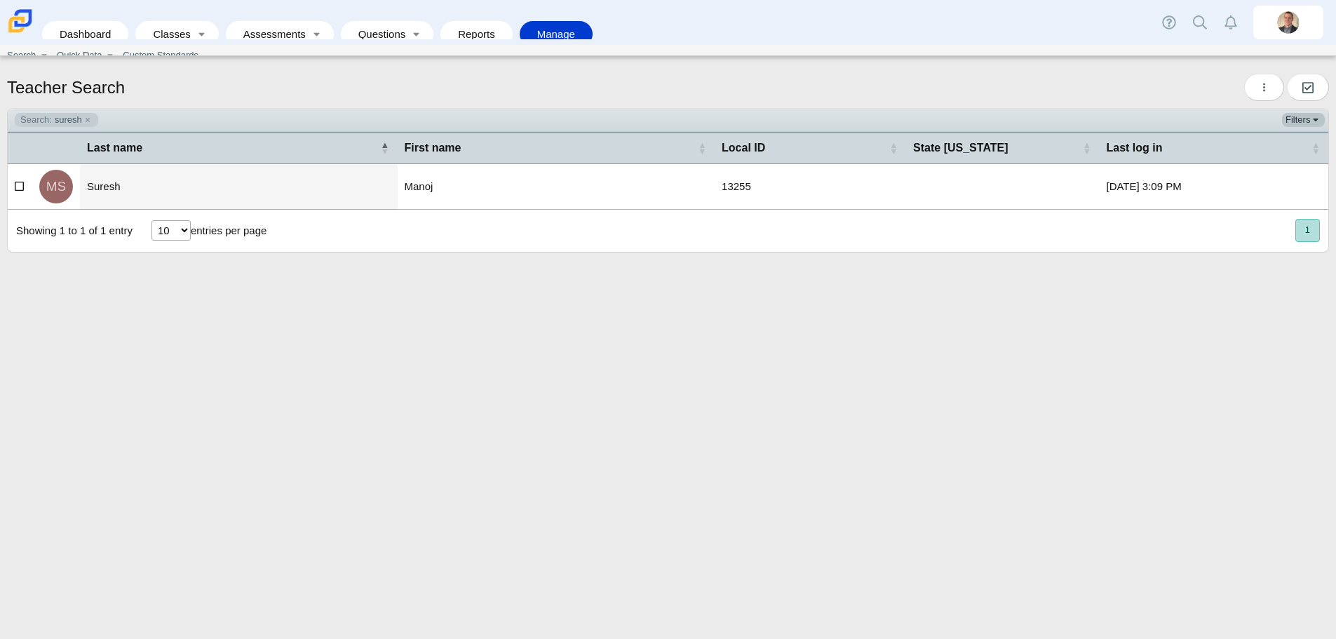
click at [1313, 125] on link "Filters" at bounding box center [1303, 120] width 43 height 14
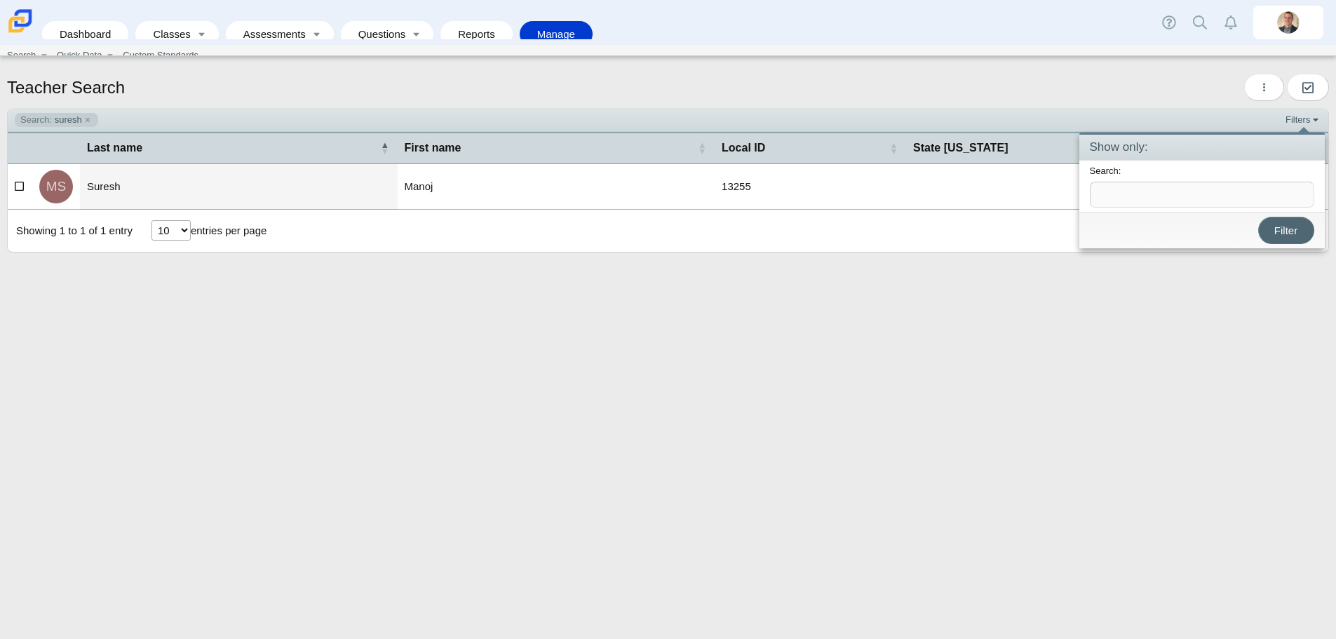
click at [1292, 231] on span "Filter" at bounding box center [1286, 230] width 23 height 12
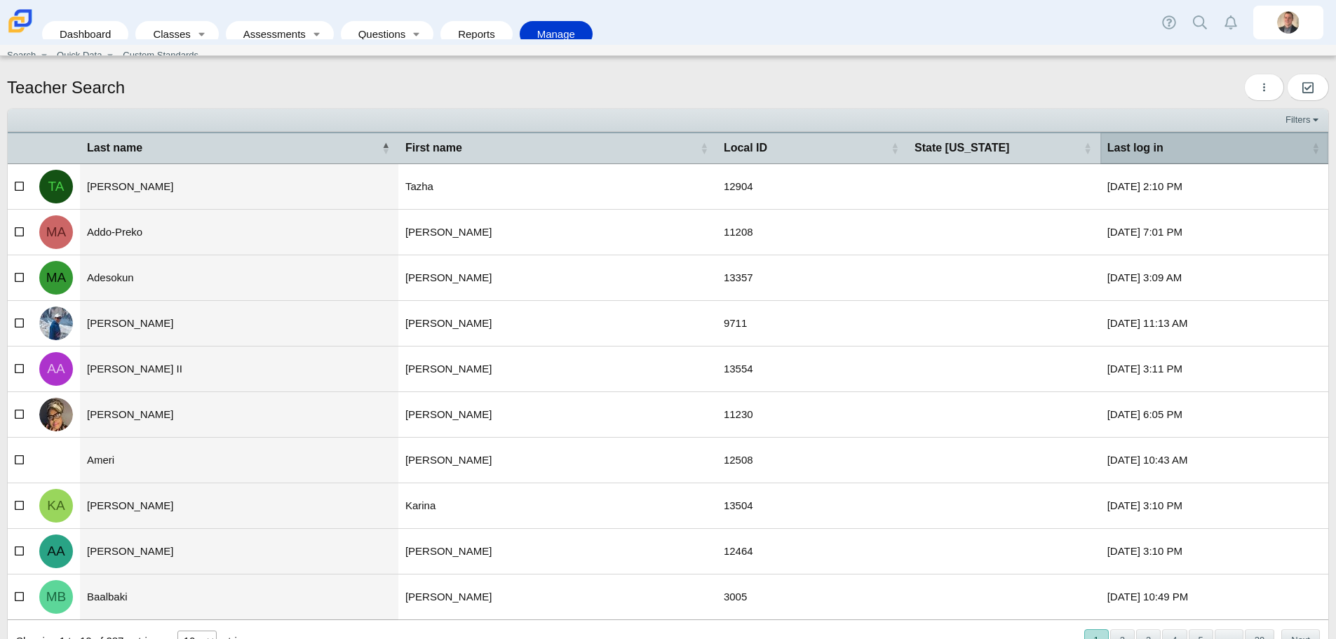
click at [1151, 147] on span "Last log in" at bounding box center [1136, 148] width 56 height 12
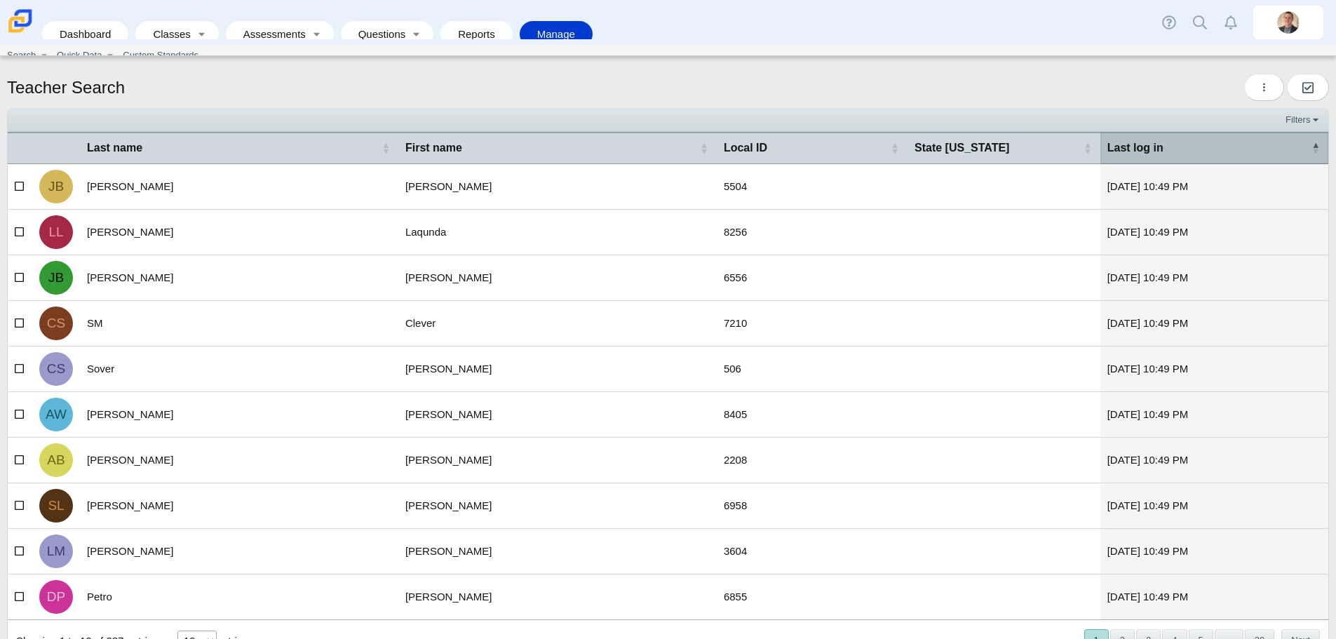
click at [1151, 147] on span "Last log in" at bounding box center [1136, 148] width 56 height 12
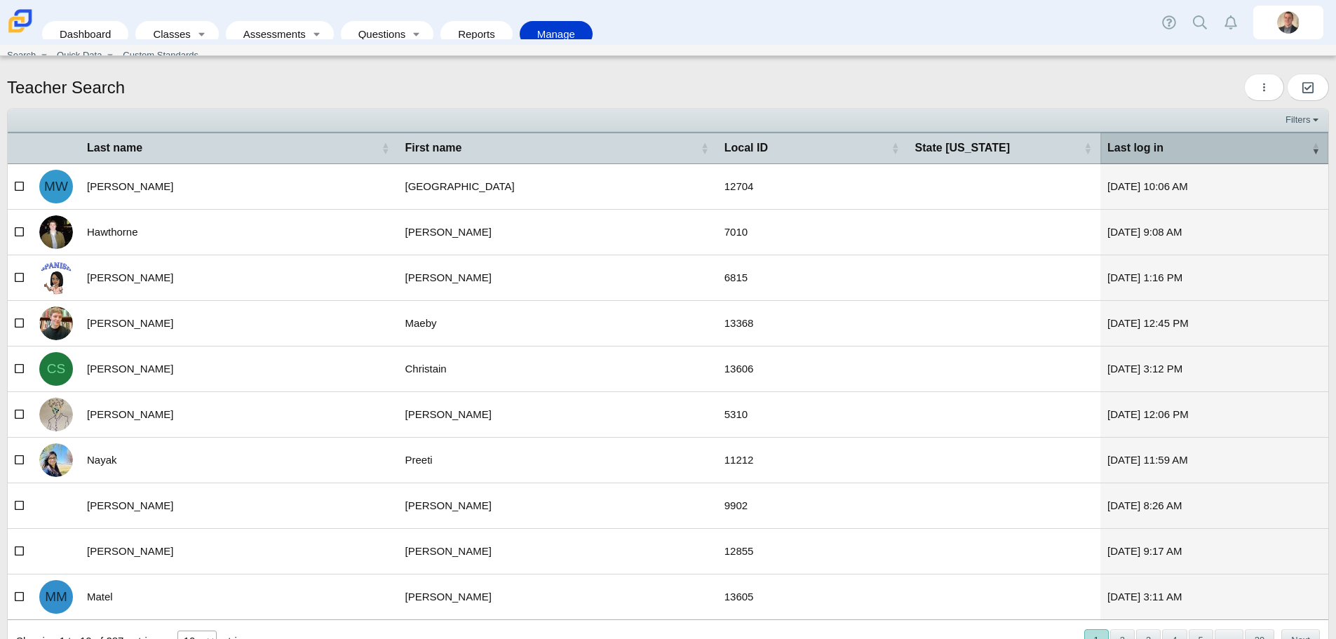
click at [1151, 147] on span "Last log in" at bounding box center [1136, 148] width 56 height 12
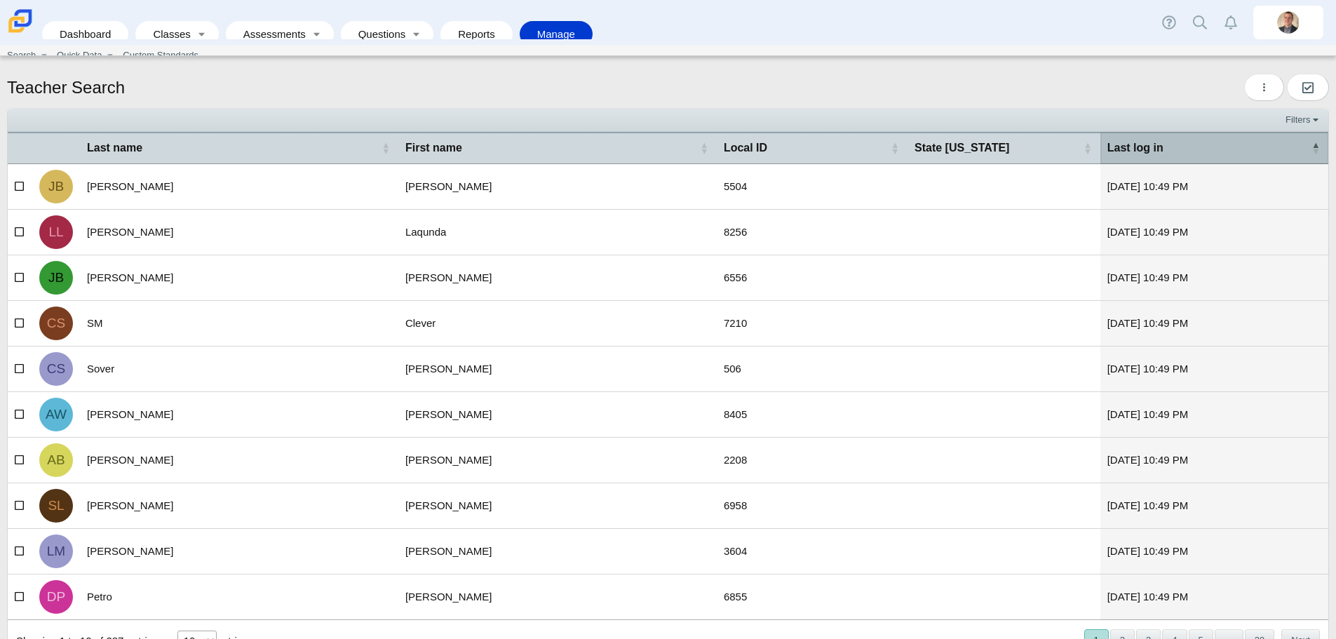
click at [1151, 147] on span "Last log in" at bounding box center [1136, 148] width 56 height 12
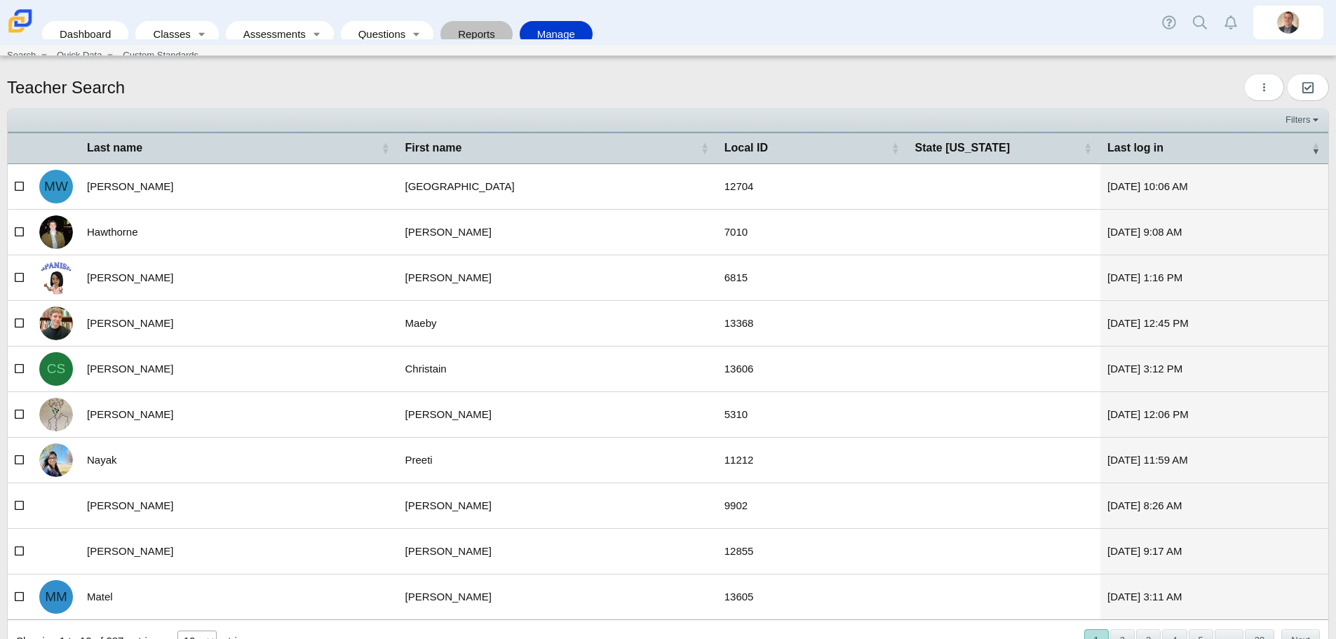
click at [459, 24] on link "Reports" at bounding box center [477, 34] width 58 height 26
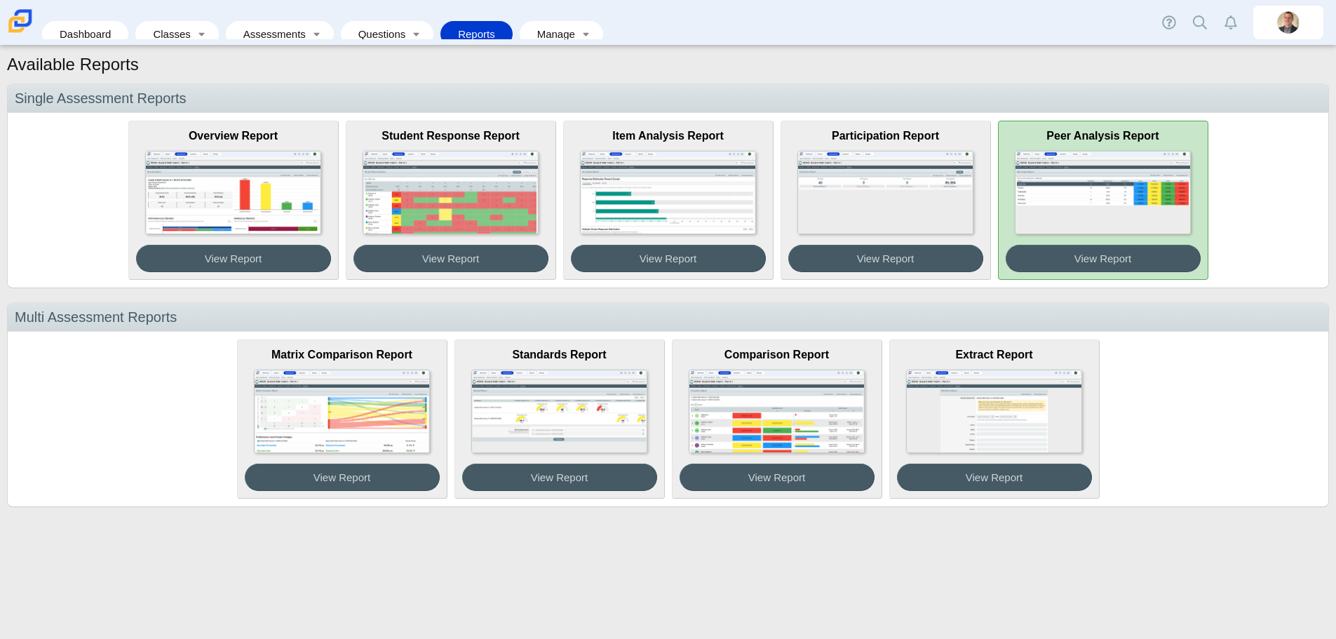
click at [1088, 189] on img at bounding box center [1102, 192] width 175 height 83
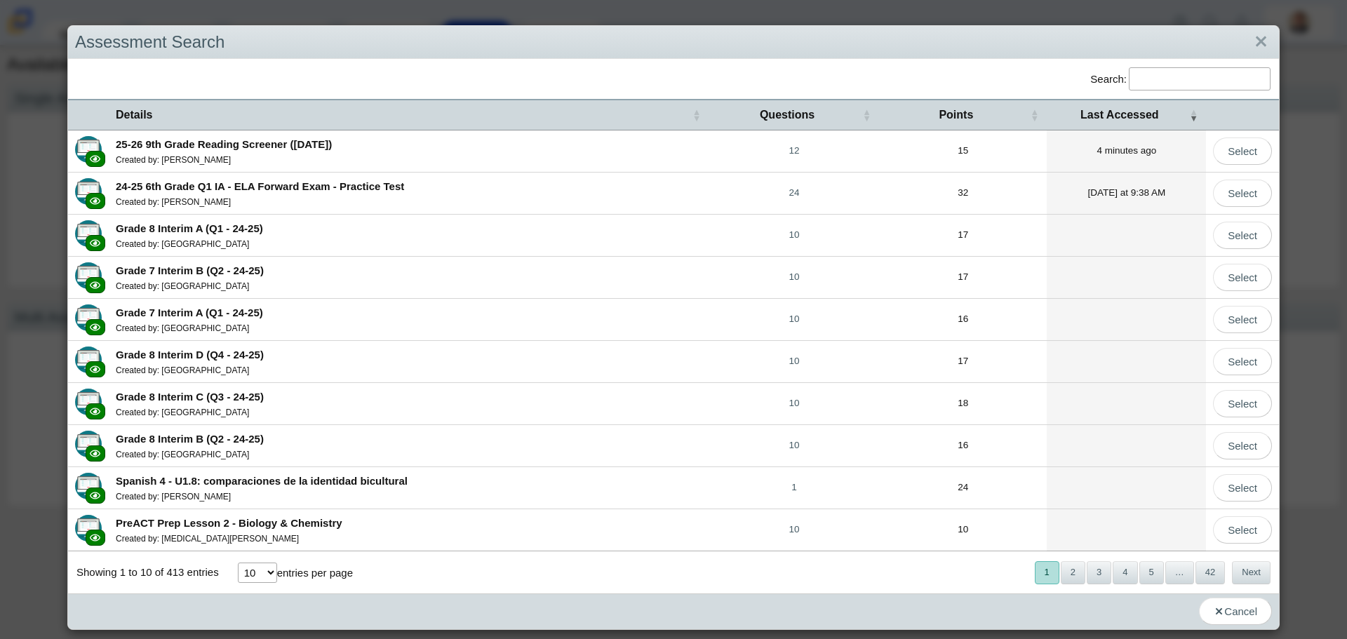
click at [234, 150] on b "25-26 9th Grade Reading Screener ([DATE])" at bounding box center [224, 144] width 216 height 12
click at [1221, 151] on link "Select" at bounding box center [1242, 150] width 59 height 27
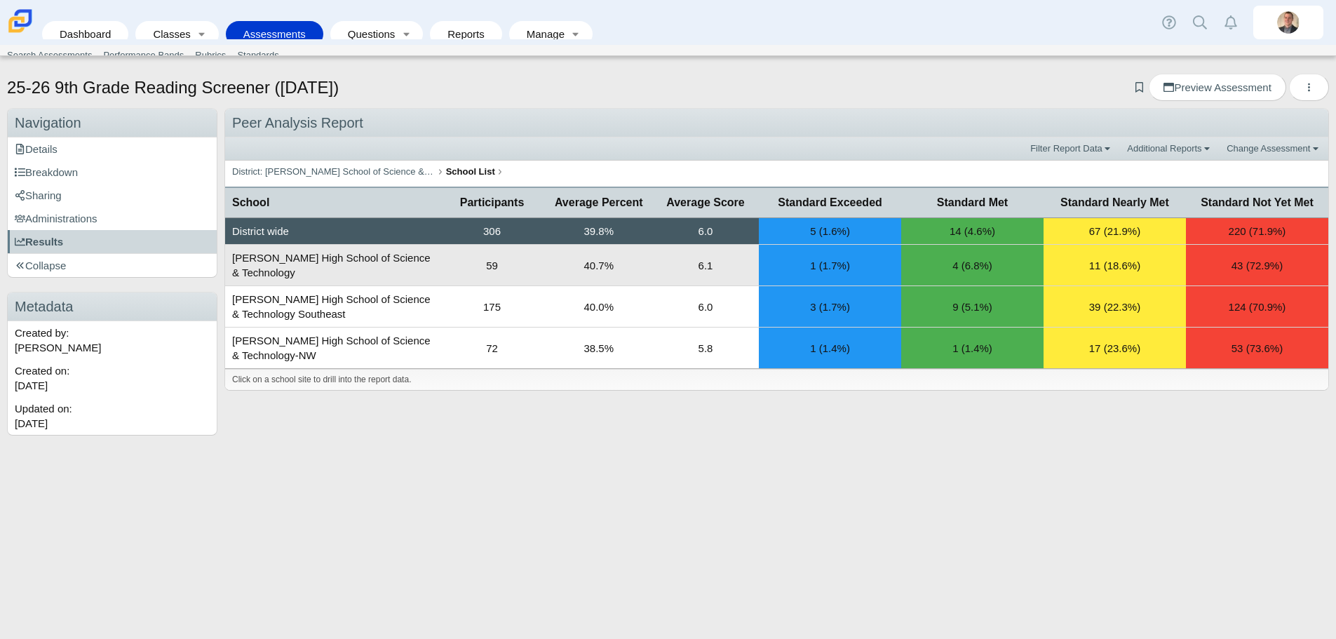
click at [368, 264] on td "[PERSON_NAME] High School of Science & Technology" at bounding box center [331, 265] width 213 height 41
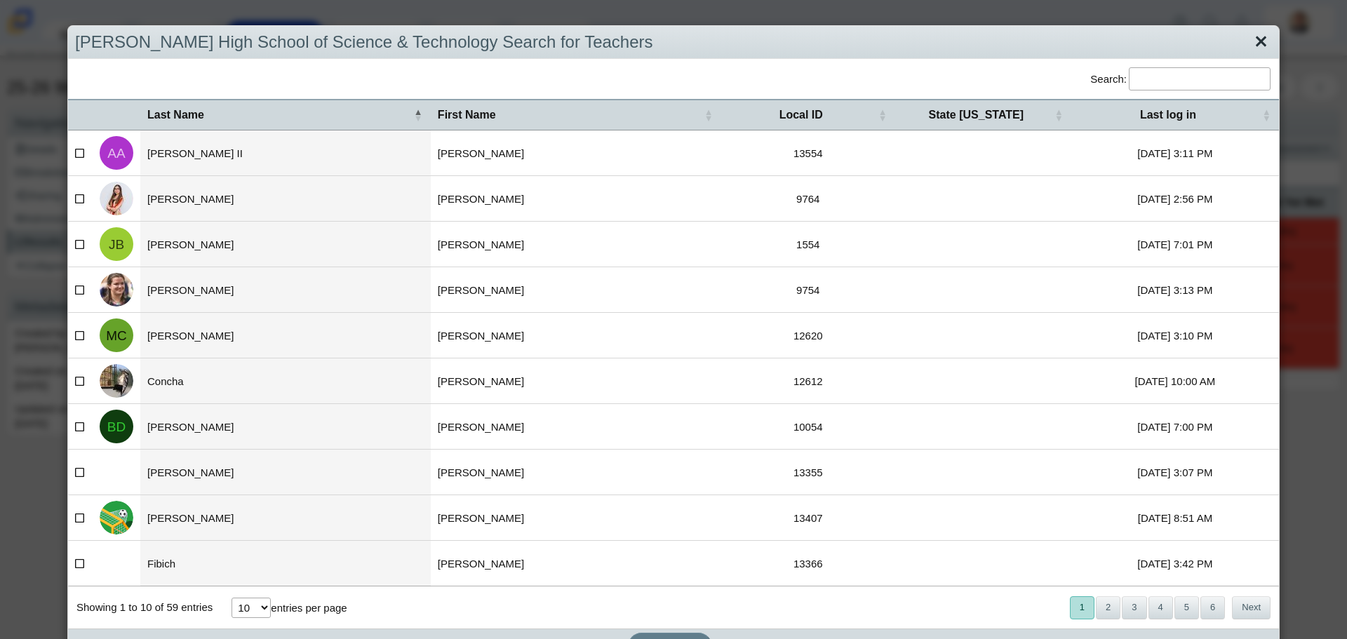
click at [1258, 39] on link "Close" at bounding box center [1261, 42] width 22 height 24
